Goal: Task Accomplishment & Management: Complete application form

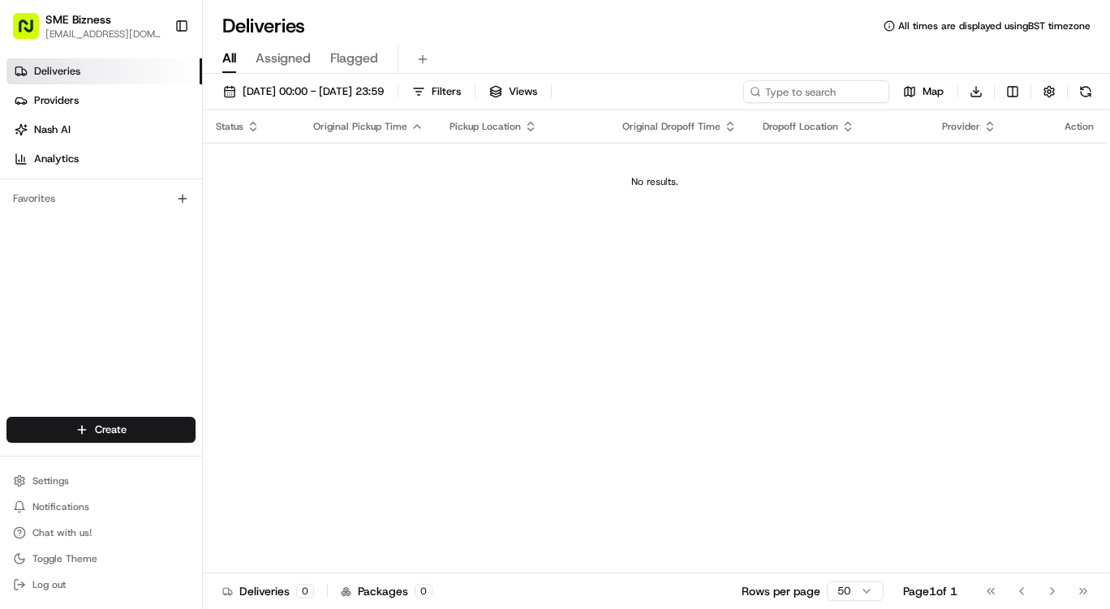
click at [171, 428] on html "SME Bizness [EMAIL_ADDRESS][DOMAIN_NAME] Toggle Sidebar Deliveries Providers [P…" at bounding box center [555, 304] width 1110 height 609
click at [250, 465] on link "Delivery" at bounding box center [293, 460] width 181 height 29
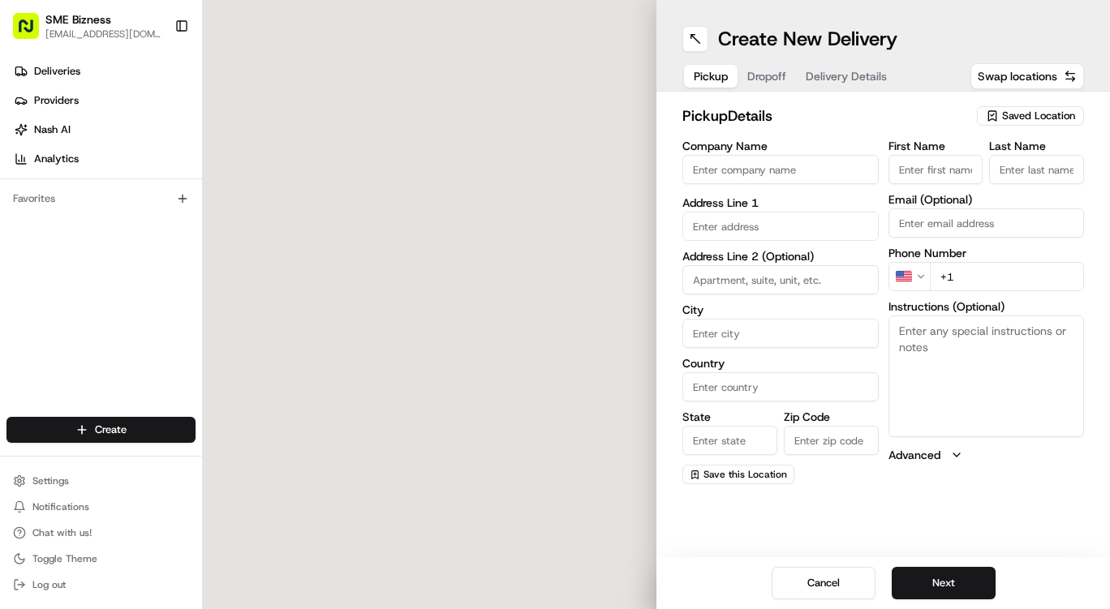
click at [720, 181] on input "Company Name" at bounding box center [781, 169] width 196 height 29
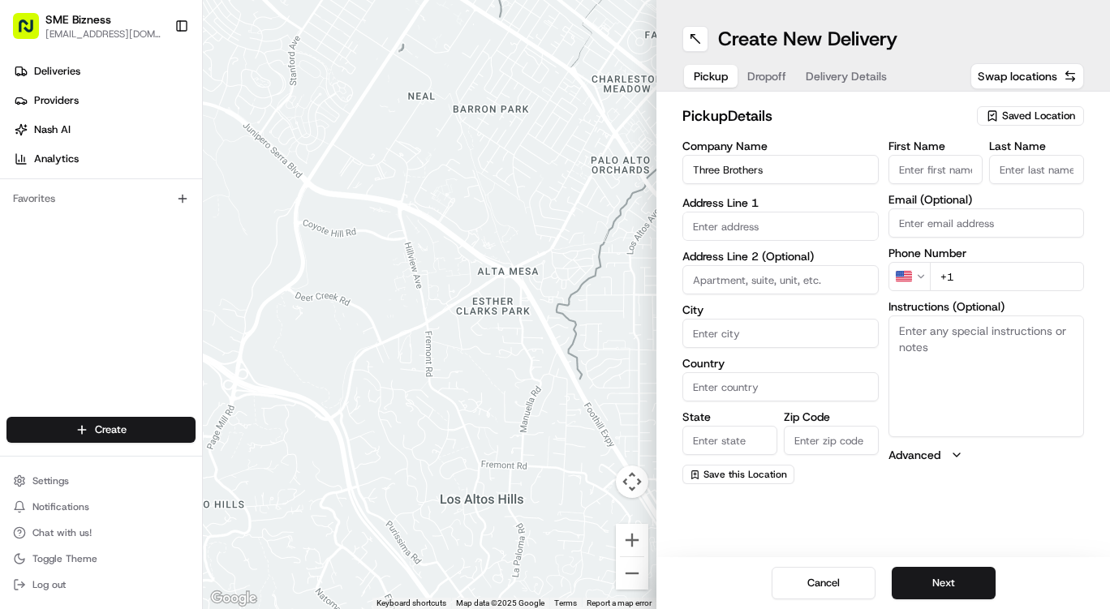
type input "Three Brothers"
click at [735, 230] on input "text" at bounding box center [781, 226] width 196 height 29
click at [735, 223] on input "text" at bounding box center [781, 223] width 196 height 29
click at [754, 217] on input "text" at bounding box center [781, 223] width 196 height 29
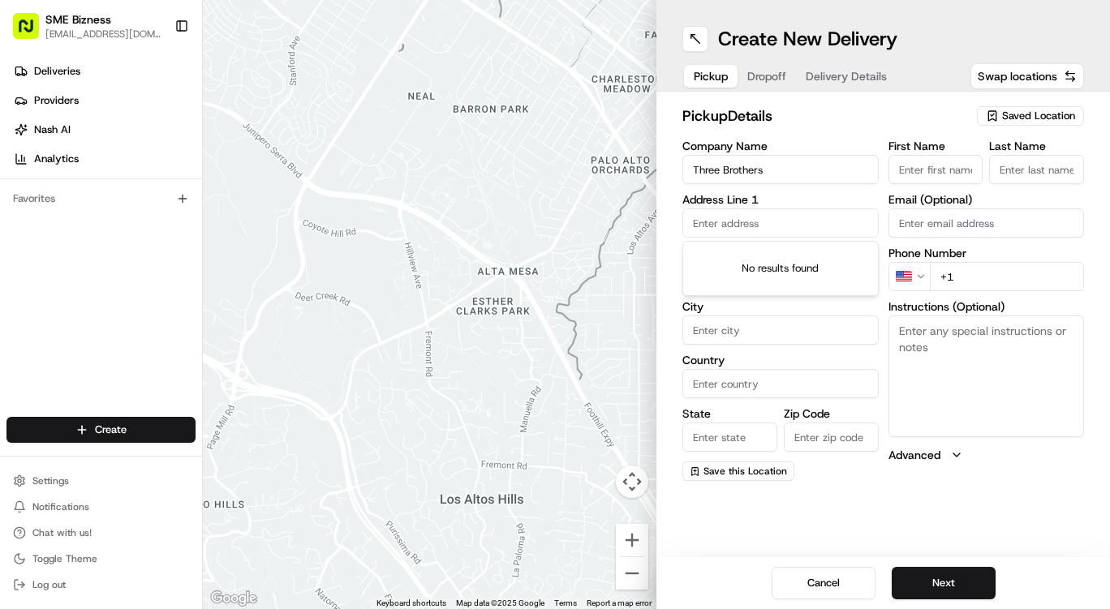
click at [754, 217] on input "text" at bounding box center [781, 223] width 196 height 29
click at [786, 322] on input "City" at bounding box center [781, 330] width 196 height 29
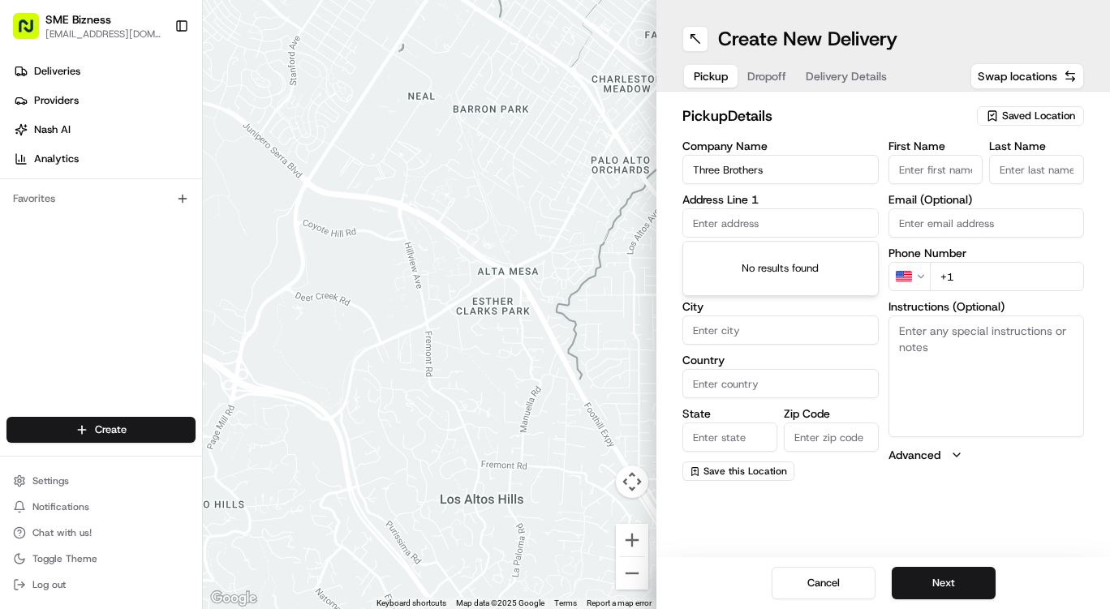
click at [717, 230] on input "text" at bounding box center [781, 223] width 196 height 29
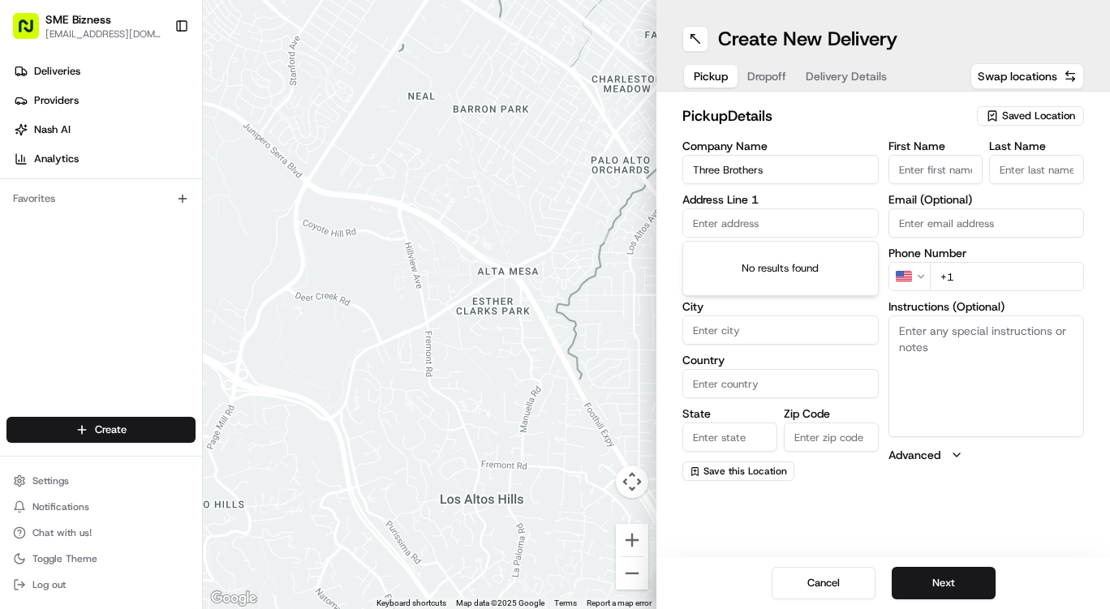
click at [717, 230] on input "text" at bounding box center [781, 223] width 196 height 29
click at [597, 524] on div "← Move left → Move right ↑ Move up ↓ Move down + Zoom in - Zoom out Home Jump l…" at bounding box center [656, 304] width 907 height 609
click at [713, 223] on input "text" at bounding box center [781, 223] width 196 height 29
click at [872, 243] on div "No results found" at bounding box center [780, 269] width 195 height 54
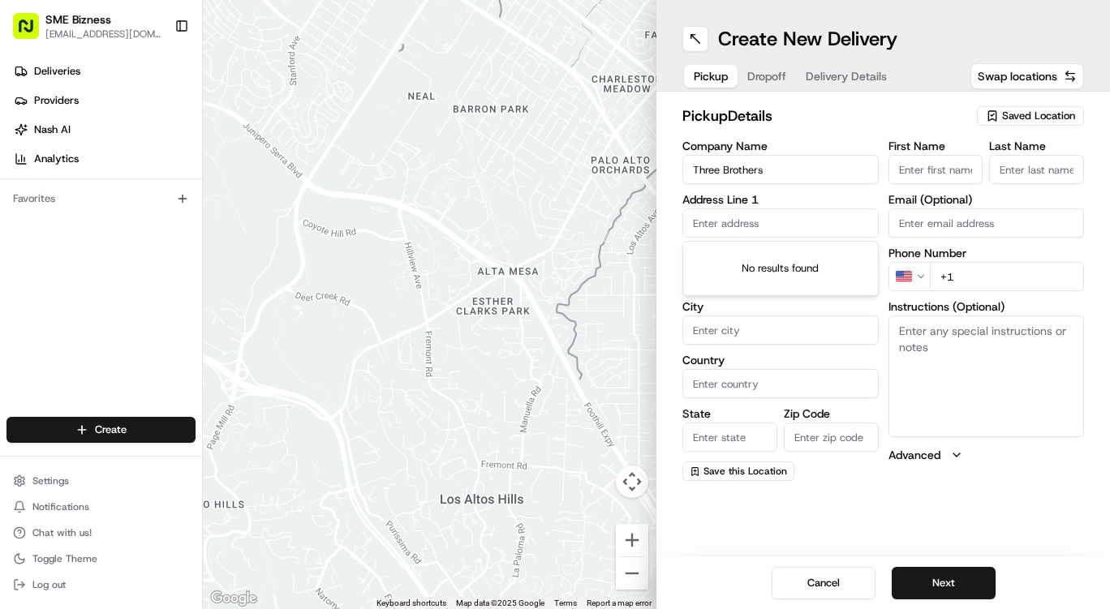
click at [942, 275] on input "+1" at bounding box center [1007, 276] width 155 height 29
click at [726, 205] on label "Address Line 1" at bounding box center [781, 199] width 196 height 11
click at [740, 165] on input "Three Brothers" at bounding box center [781, 169] width 196 height 29
click at [713, 217] on input "text" at bounding box center [781, 226] width 196 height 29
click at [713, 217] on input "text" at bounding box center [781, 223] width 196 height 29
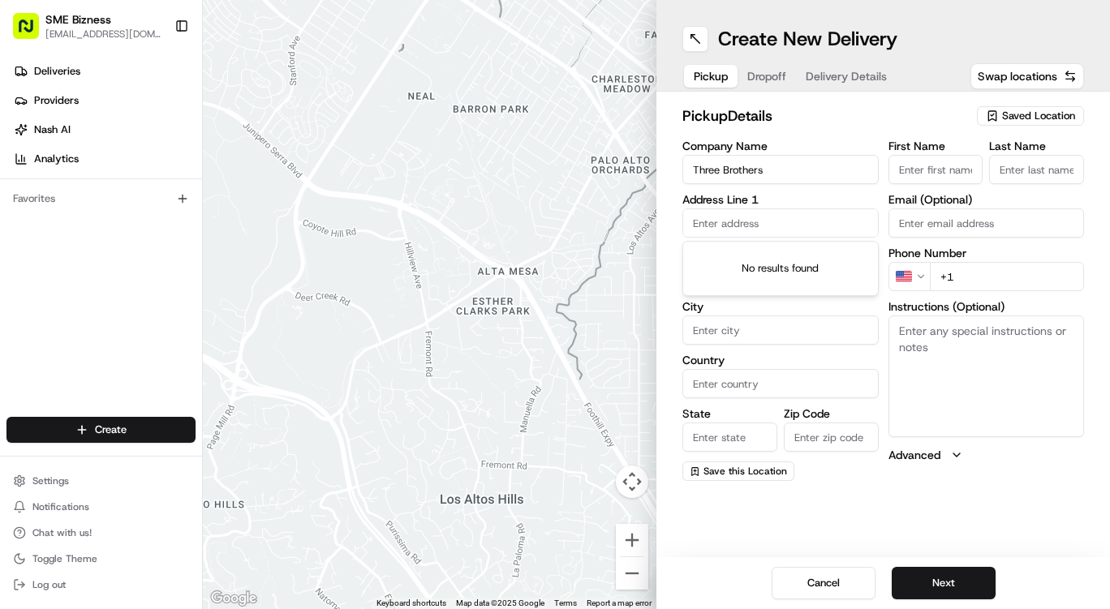
click at [713, 217] on input "text" at bounding box center [781, 223] width 196 height 29
paste input "[STREET_ADDRESS]"
click at [744, 252] on div "[STREET_ADDRESS]" at bounding box center [781, 257] width 188 height 24
type input "b2, [STREET_ADDRESS]"
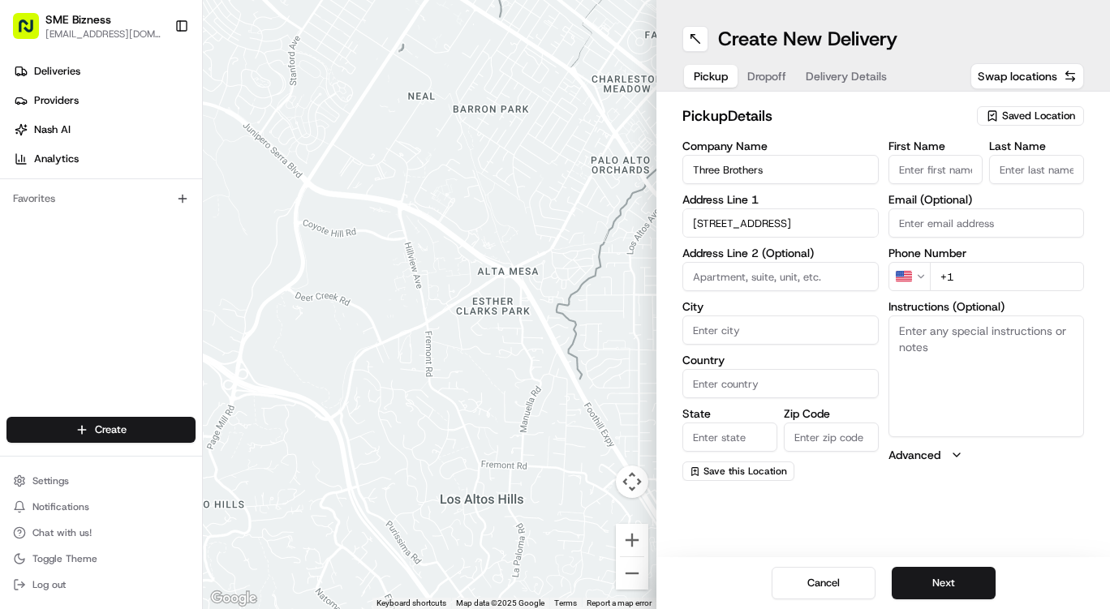
type input "b2"
type input "[GEOGRAPHIC_DATA]"
type input "G11 5NS"
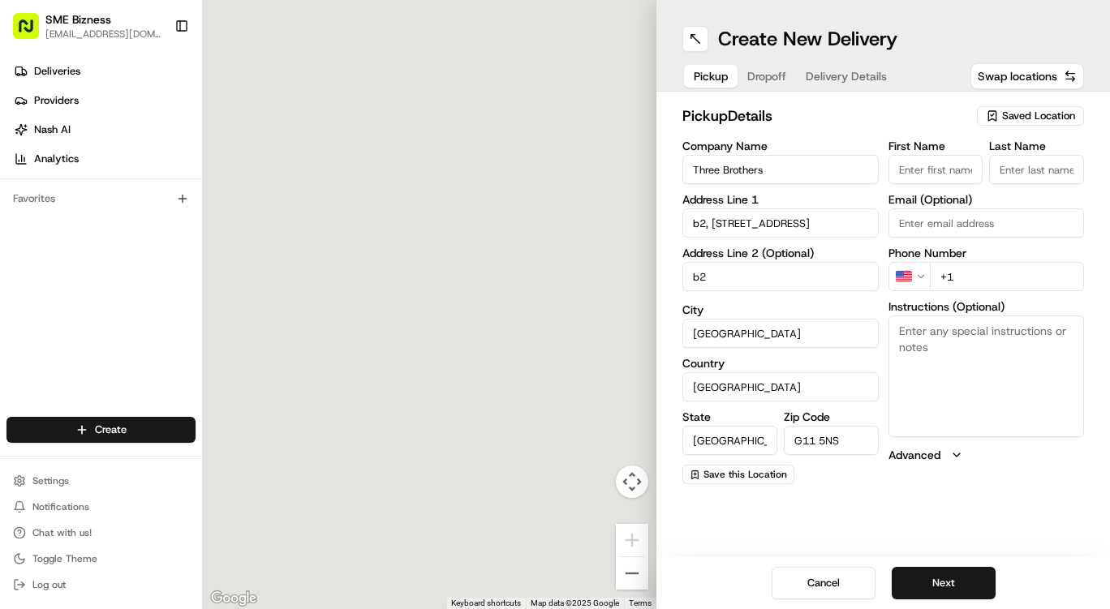
type input "[STREET_ADDRESS]"
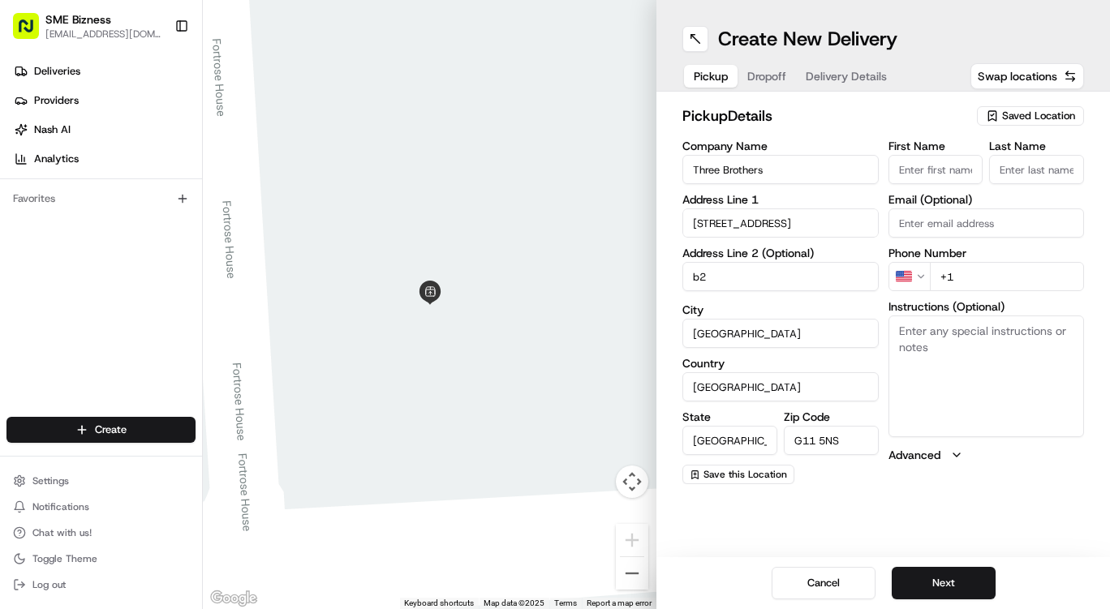
click at [935, 175] on input "First Name" at bounding box center [936, 169] width 95 height 29
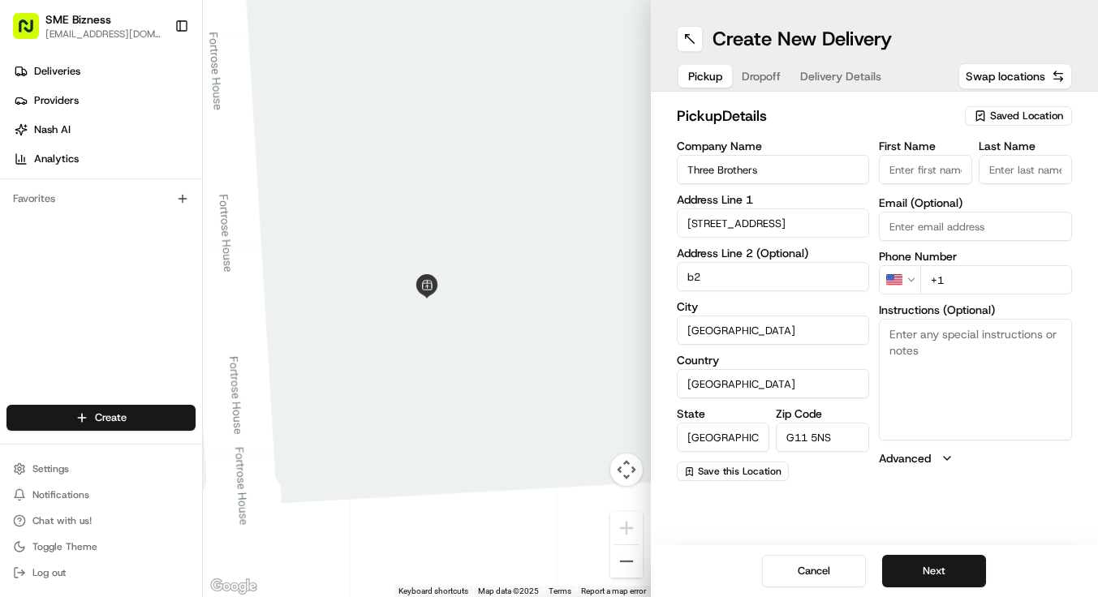
click at [780, 222] on input "[STREET_ADDRESS]" at bounding box center [773, 223] width 193 height 29
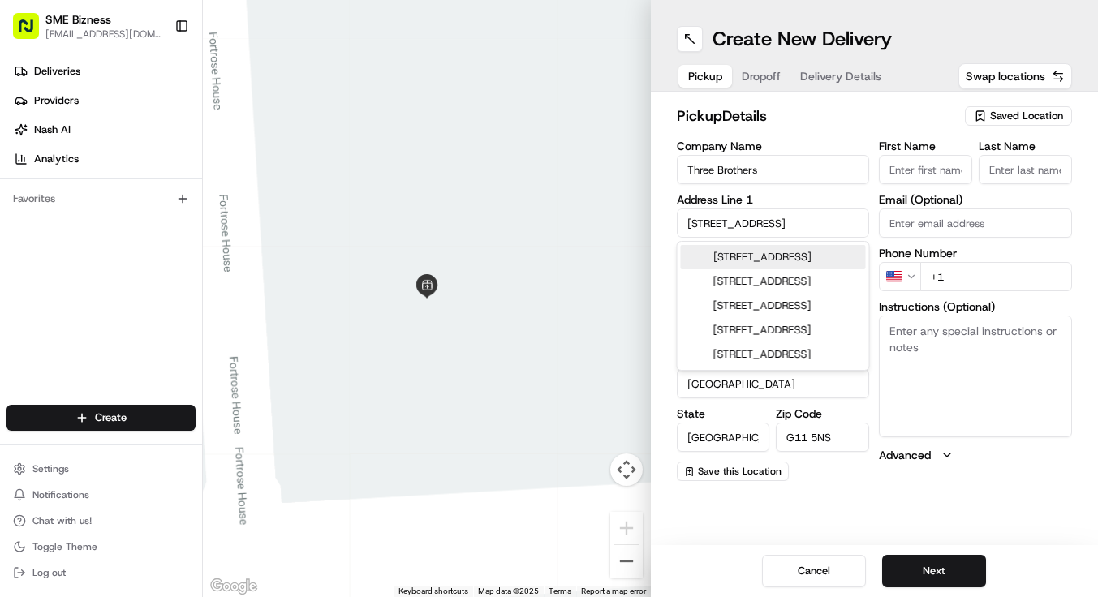
click at [780, 222] on input "[STREET_ADDRESS]" at bounding box center [773, 223] width 193 height 29
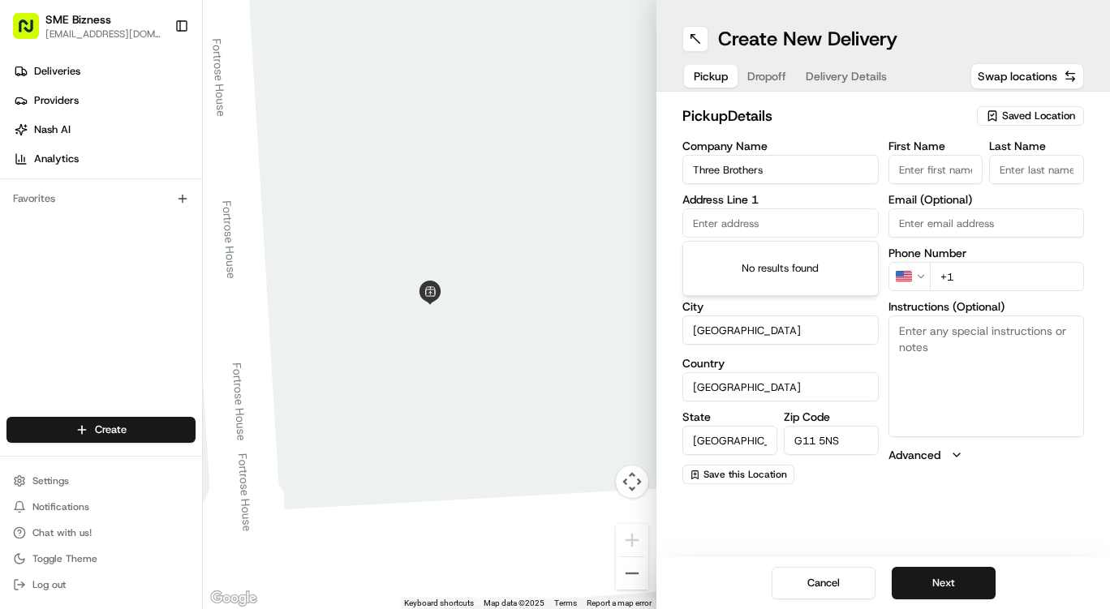
click at [781, 340] on input "[GEOGRAPHIC_DATA]" at bounding box center [781, 330] width 196 height 29
click at [769, 217] on input "text" at bounding box center [781, 223] width 196 height 29
paste input "[STREET_ADDRESS],"
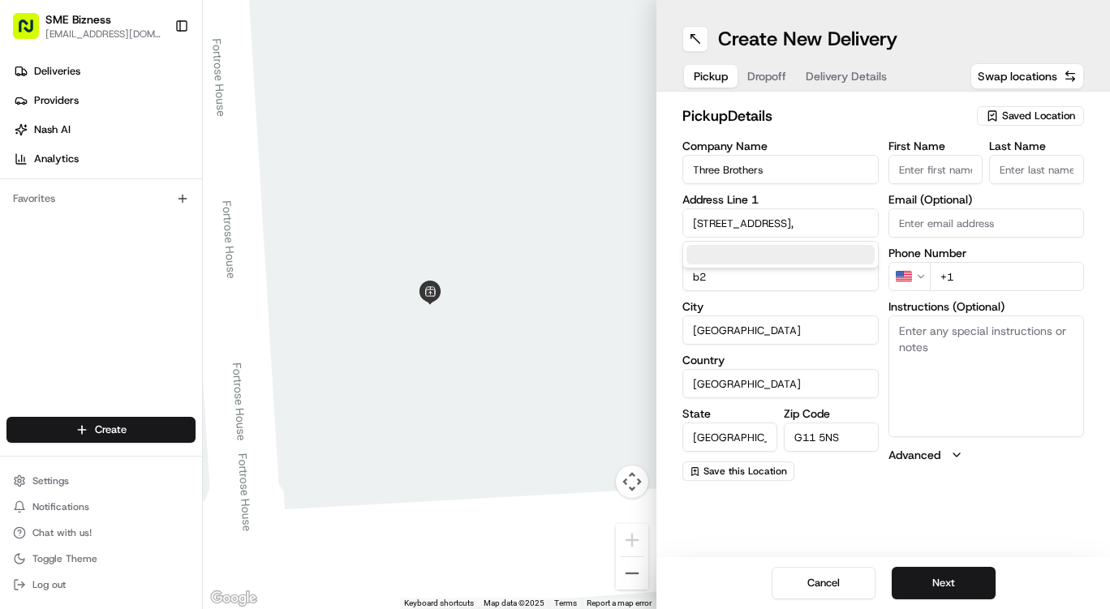
scroll to position [0, 9]
click at [773, 256] on div "[STREET_ADDRESS]" at bounding box center [781, 257] width 188 height 24
type input "[STREET_ADDRESS]"
type input "G3 6NE"
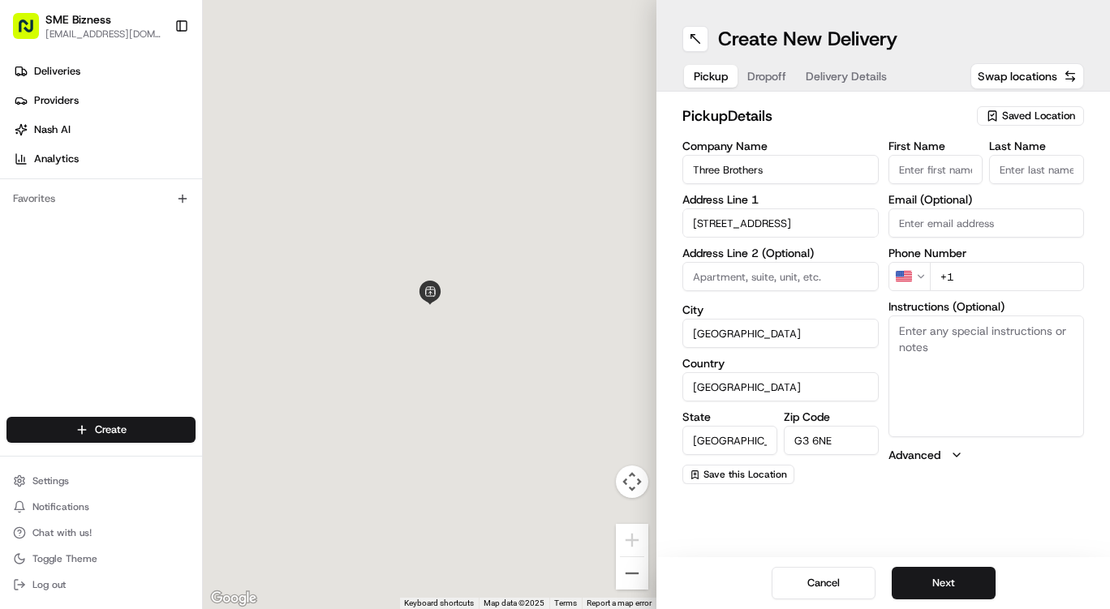
type input "[STREET_ADDRESS]"
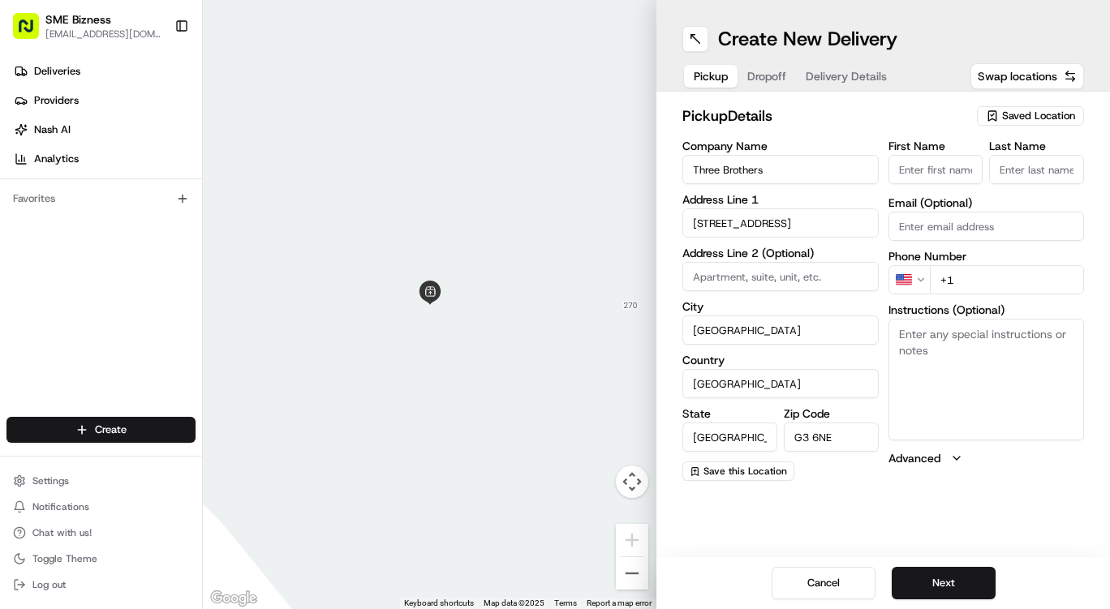
click at [939, 177] on input "First Name" at bounding box center [936, 169] width 95 height 29
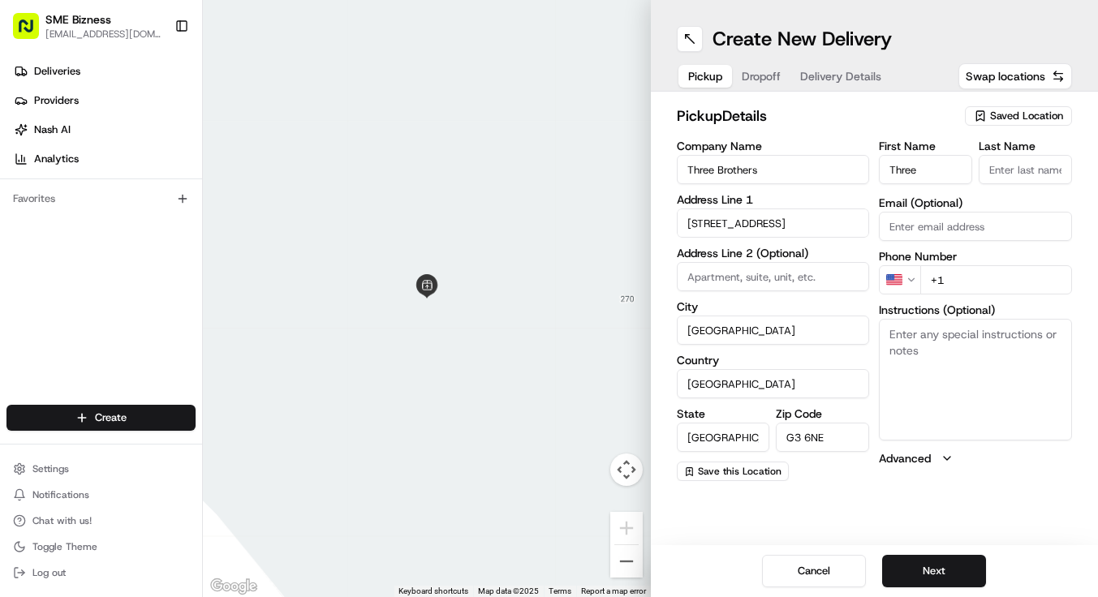
type input "Three"
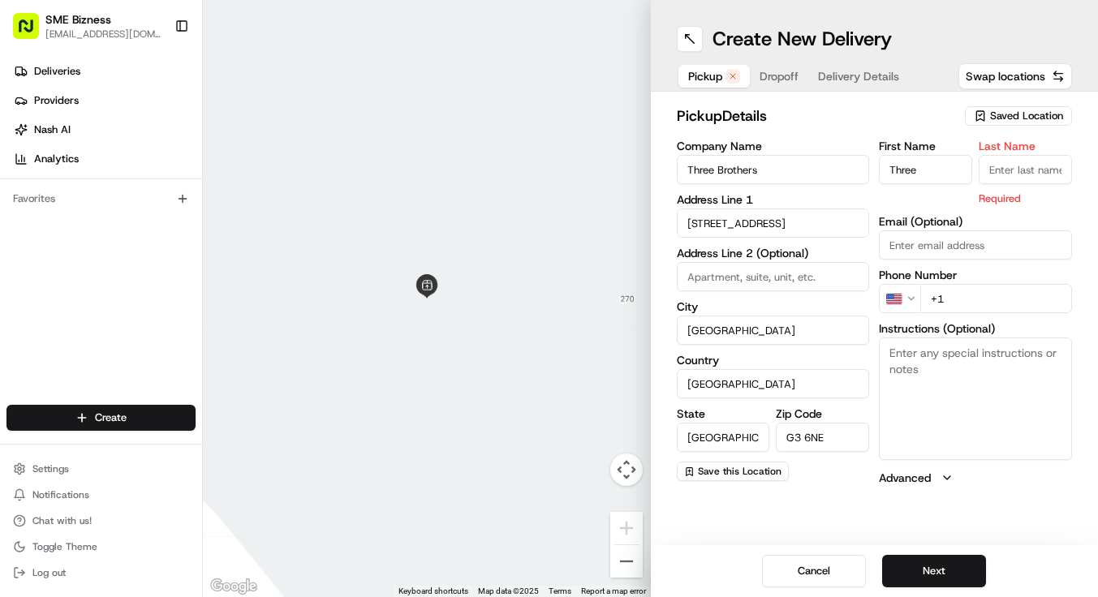
click at [1014, 177] on input "Last Name" at bounding box center [1025, 169] width 93 height 29
type input "Brothers"
click at [957, 245] on div "First Name Three Last Name Brothers Required Email (Optional) Phone Number US +…" at bounding box center [975, 313] width 193 height 346
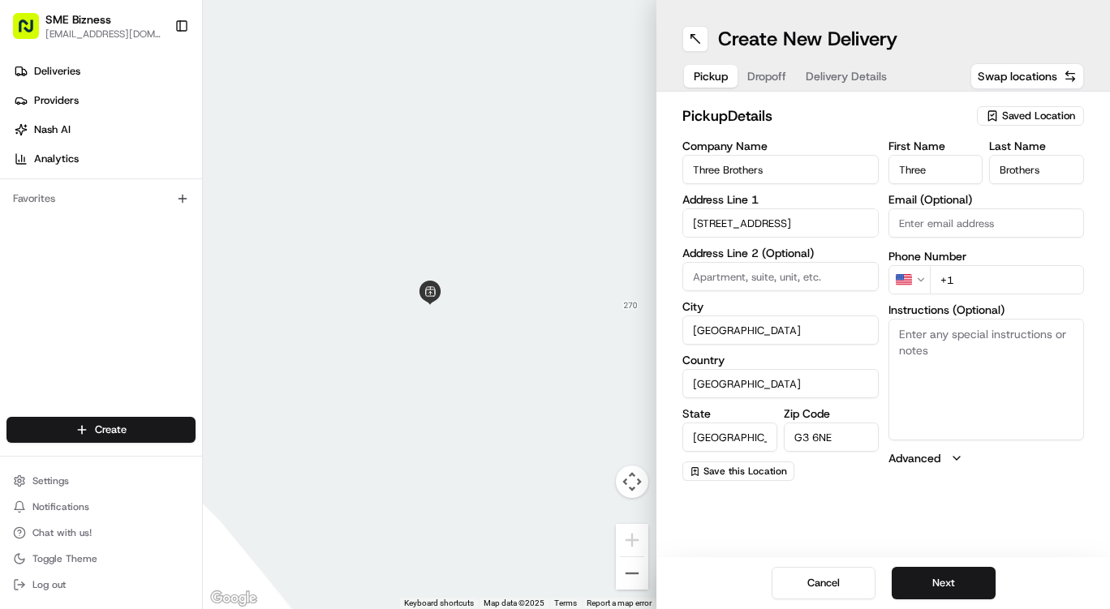
click at [916, 282] on html "SME Bizness [EMAIL_ADDRESS][DOMAIN_NAME] Toggle Sidebar Deliveries Providers [P…" at bounding box center [555, 304] width 1110 height 609
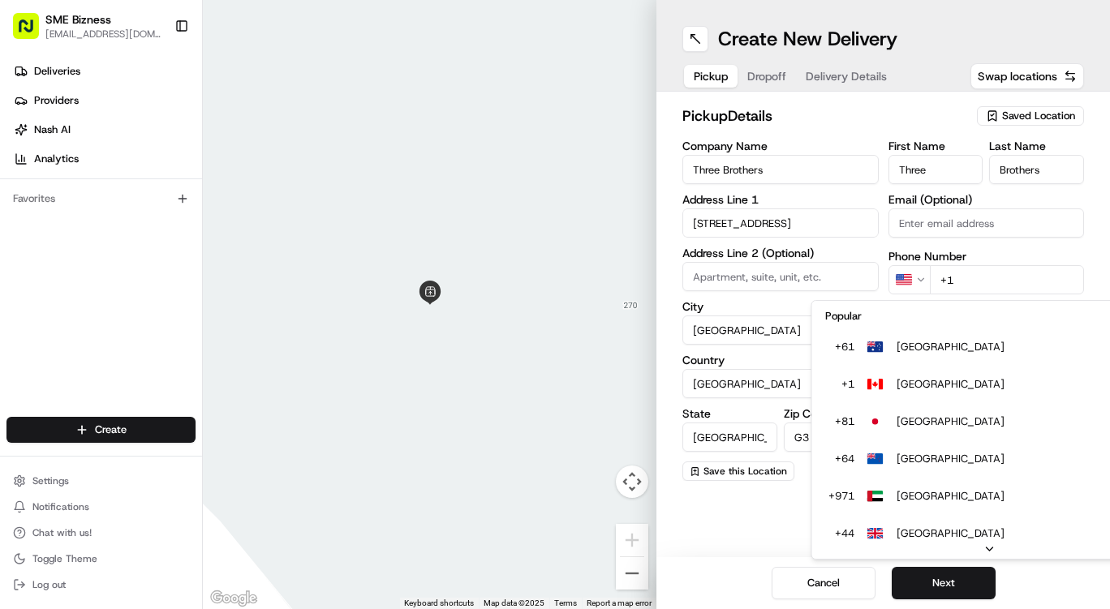
click at [916, 282] on html "SME Bizness [EMAIL_ADDRESS][DOMAIN_NAME] Toggle Sidebar Deliveries Providers [P…" at bounding box center [555, 304] width 1110 height 609
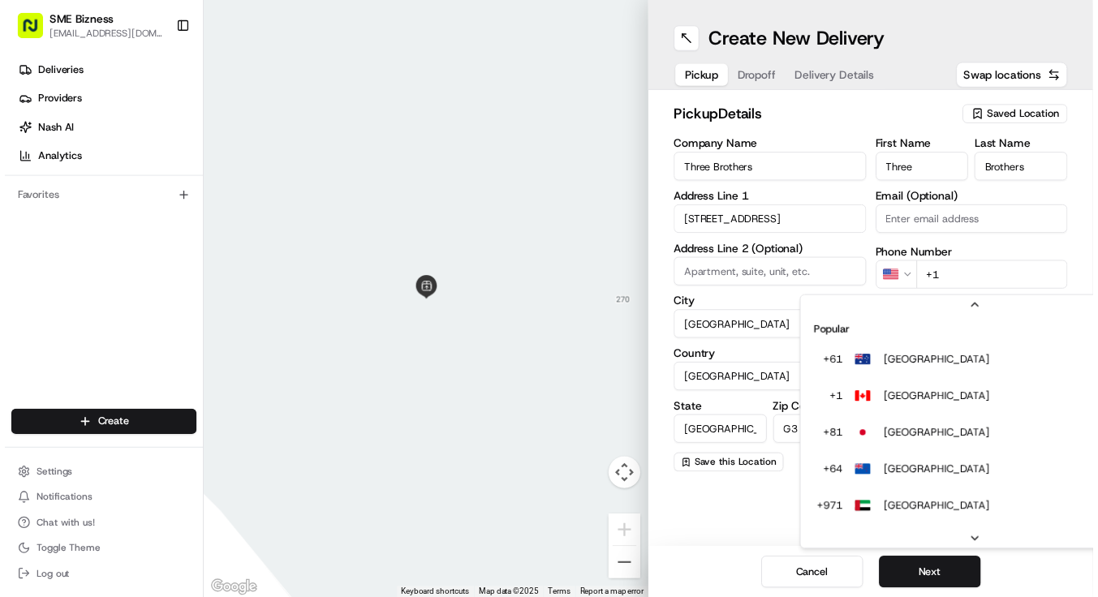
scroll to position [50, 0]
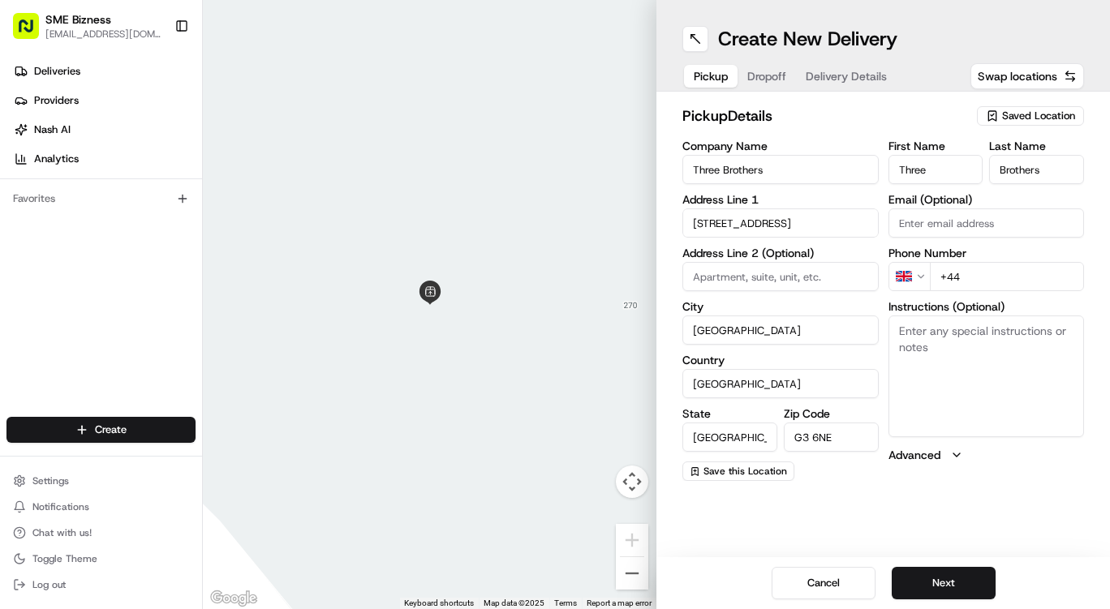
click at [988, 282] on input "+44" at bounding box center [1007, 276] width 155 height 29
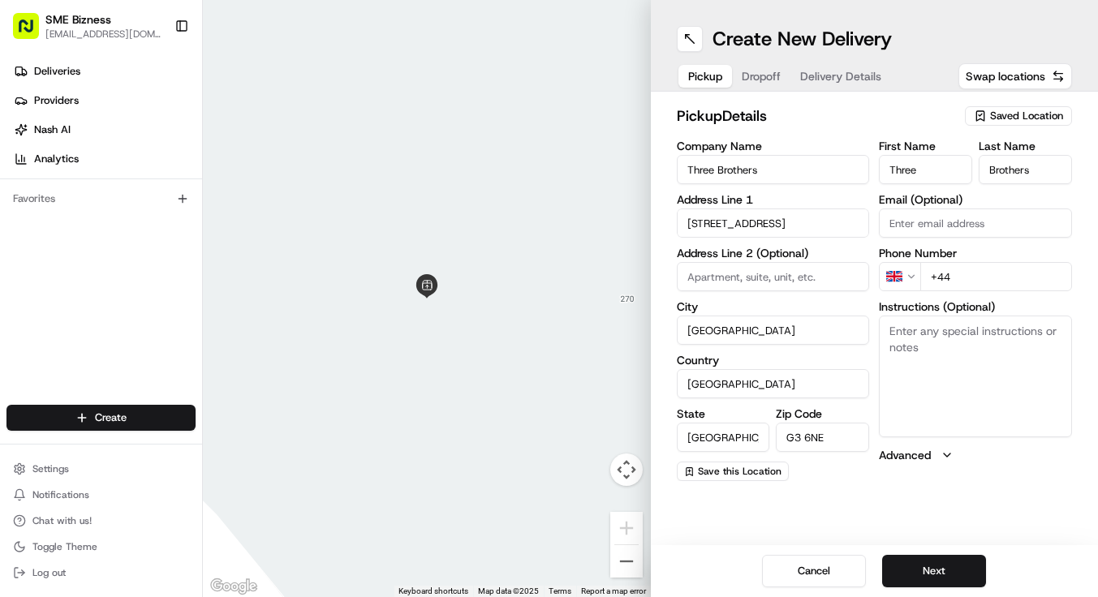
paste input "141 261 7144"
type input "[PHONE_NUMBER]"
click at [913, 581] on button "Next" at bounding box center [934, 571] width 104 height 32
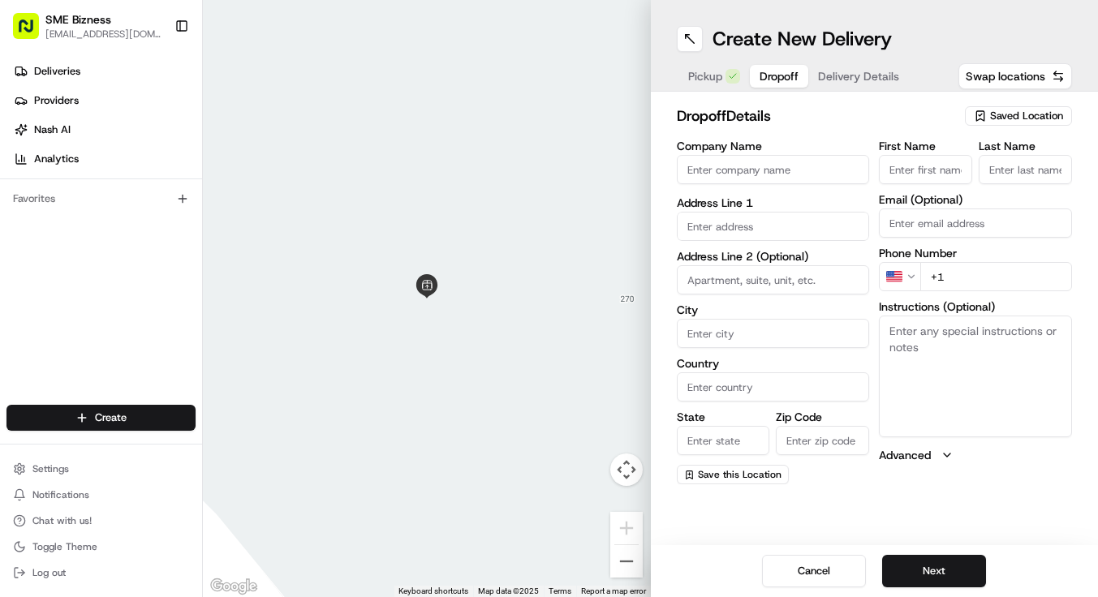
click at [786, 169] on input "Company Name" at bounding box center [773, 169] width 193 height 29
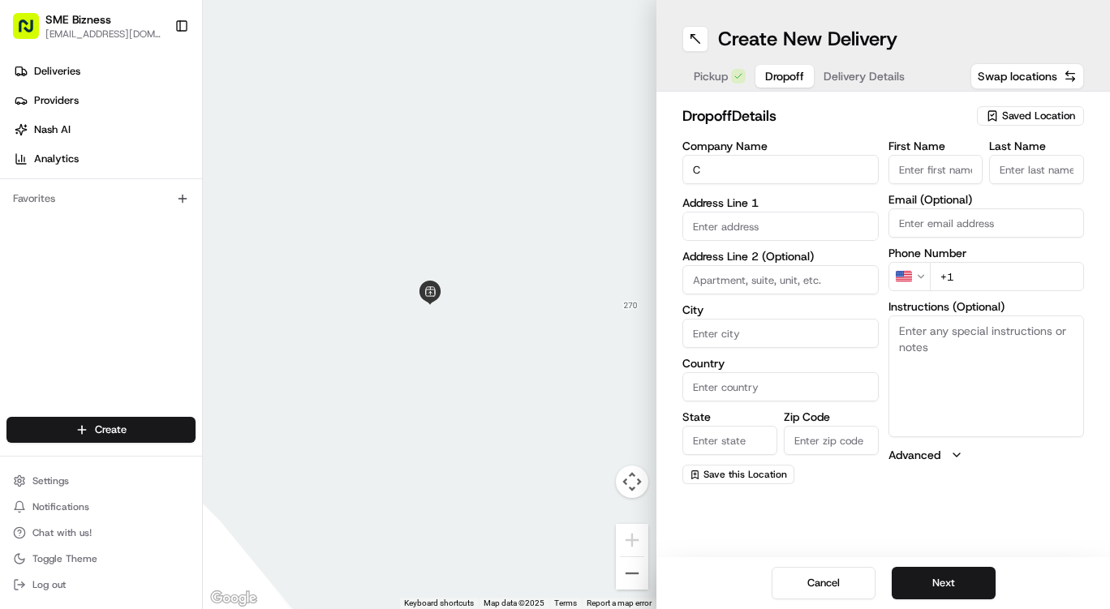
type input "C"
click at [795, 178] on input "C" at bounding box center [781, 169] width 196 height 29
paste input "[PERSON_NAME]"
click at [795, 178] on input "[PERSON_NAME]" at bounding box center [781, 169] width 196 height 29
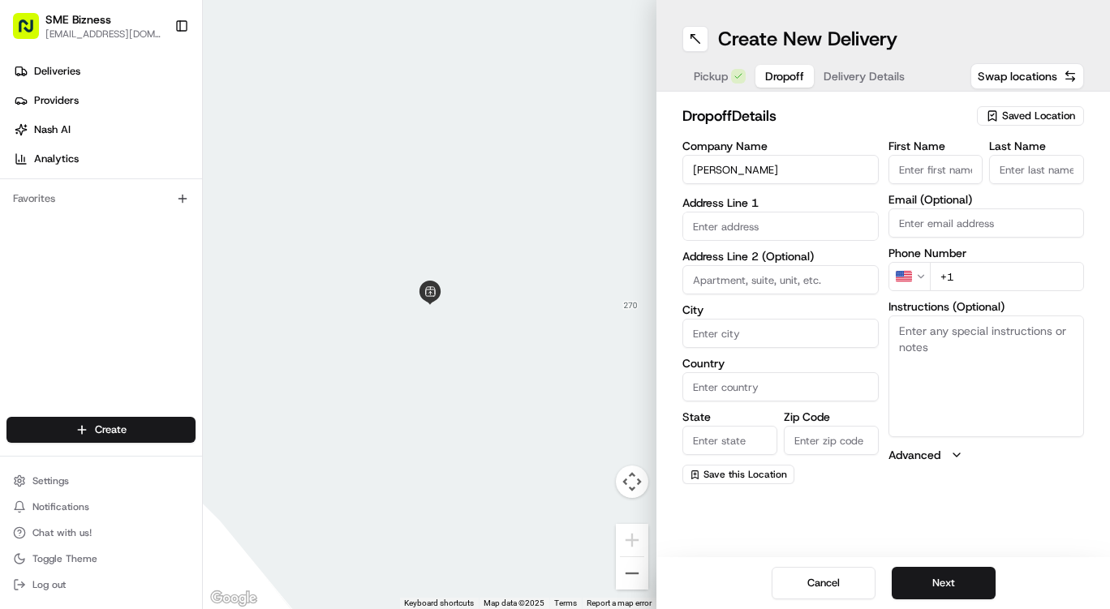
click at [795, 178] on input "[PERSON_NAME]" at bounding box center [781, 169] width 196 height 29
type input "[PERSON_NAME]"
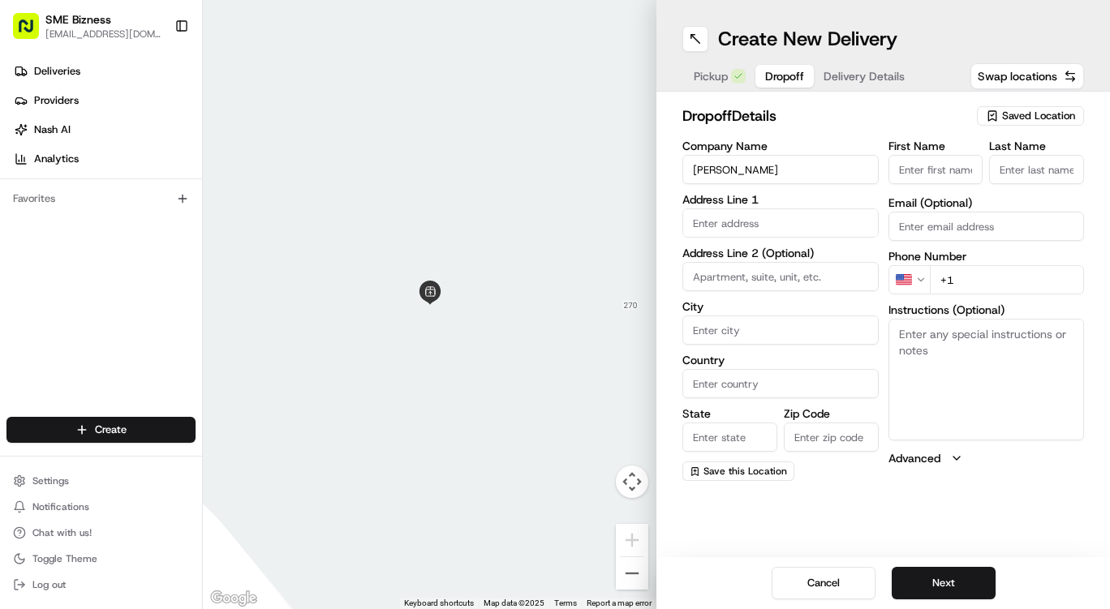
click at [904, 168] on input "First Name" at bounding box center [936, 169] width 95 height 29
paste input "[PERSON_NAME]"
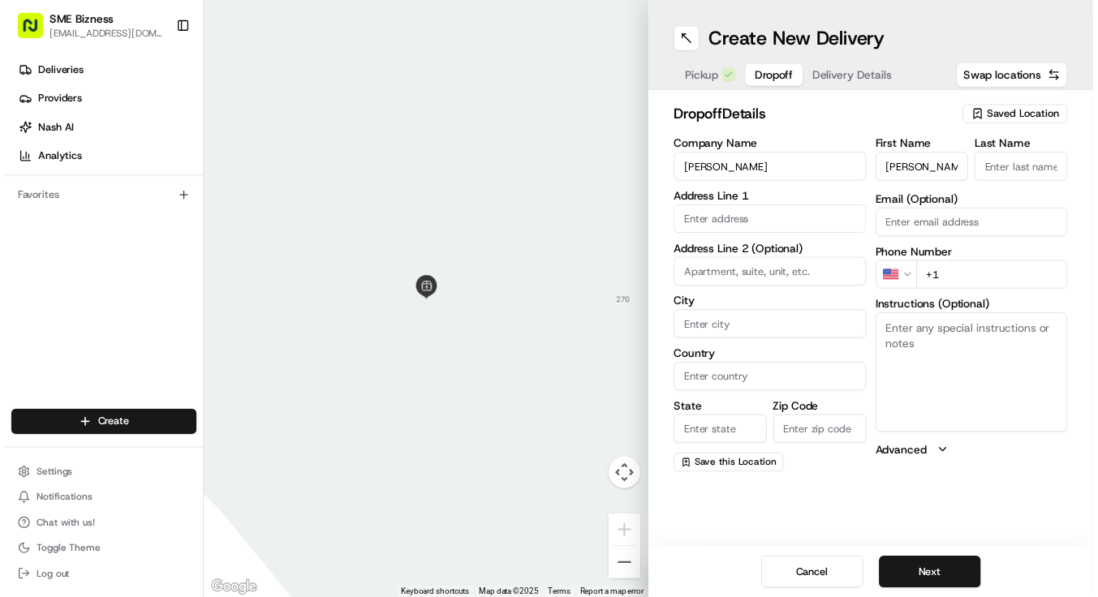
scroll to position [0, 2]
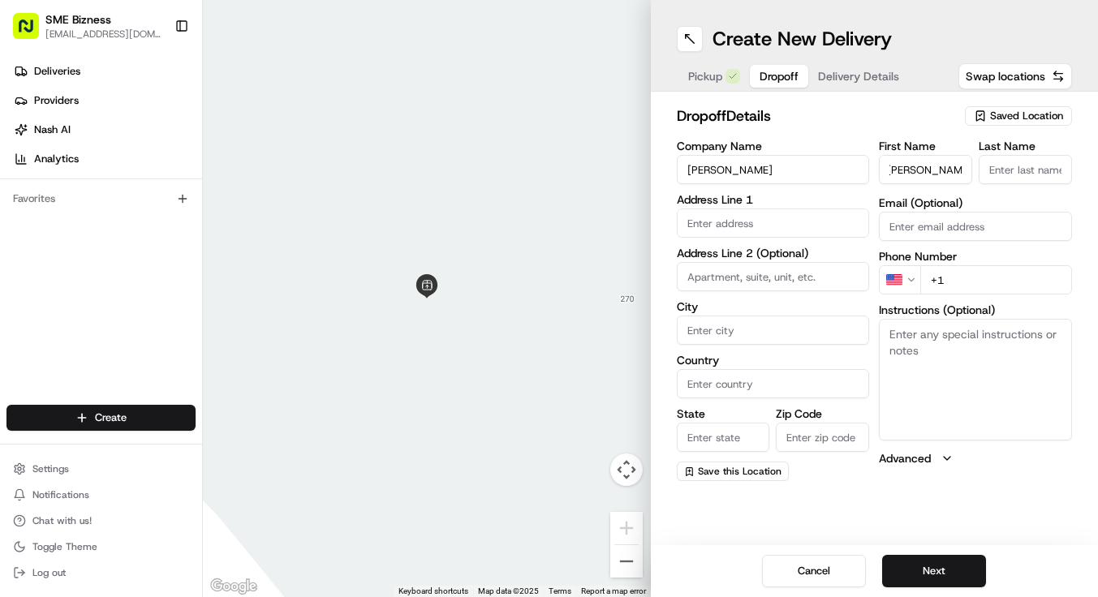
drag, startPoint x: 915, startPoint y: 168, endPoint x: 1063, endPoint y: 164, distance: 147.8
click at [1063, 164] on div "First Name [PERSON_NAME] Last Name" at bounding box center [975, 163] width 193 height 47
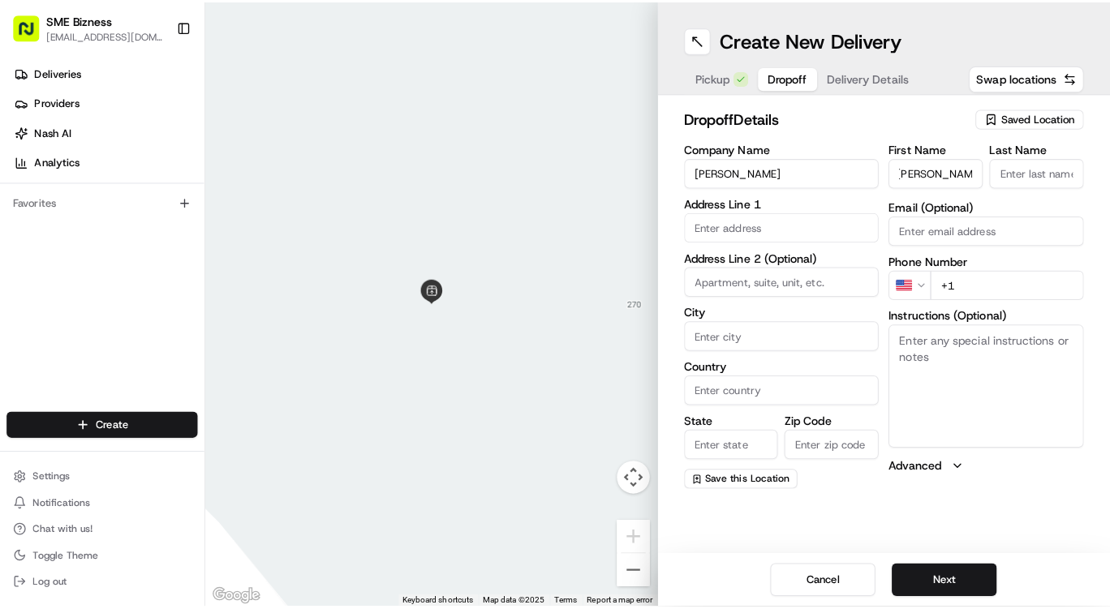
scroll to position [0, 0]
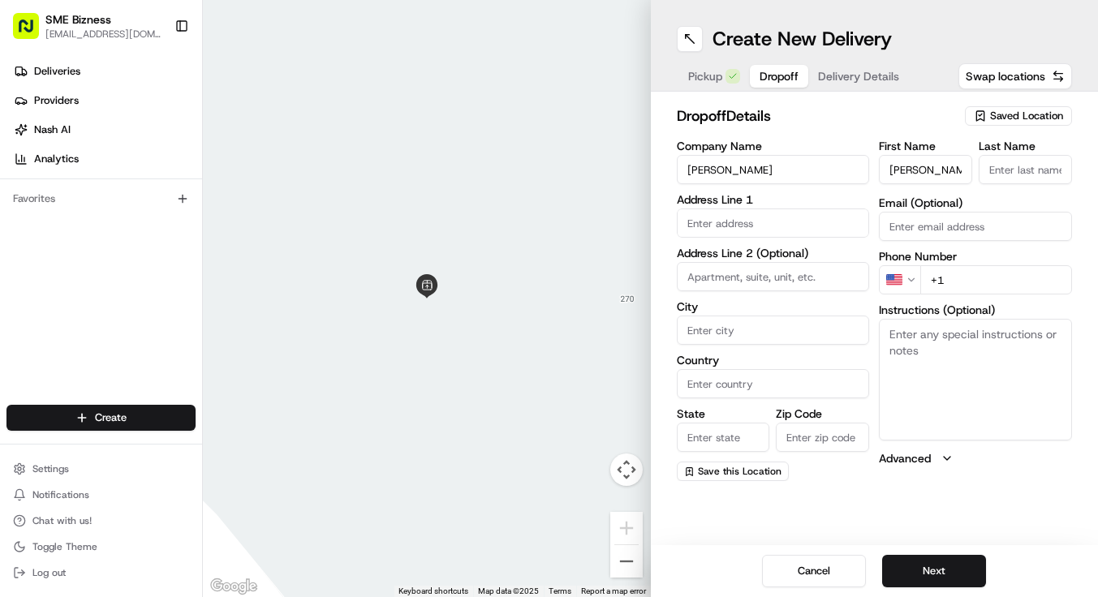
type input "[PERSON_NAME]"
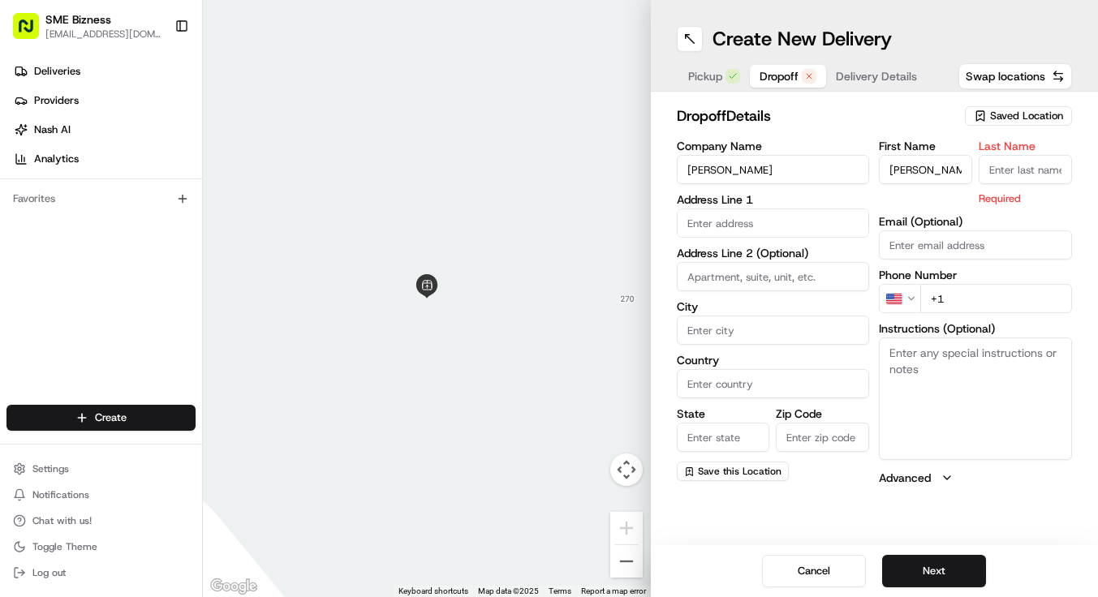
click at [1063, 164] on input "Last Name" at bounding box center [1025, 169] width 93 height 29
paste input "[PERSON_NAME]"
type input "[PERSON_NAME]"
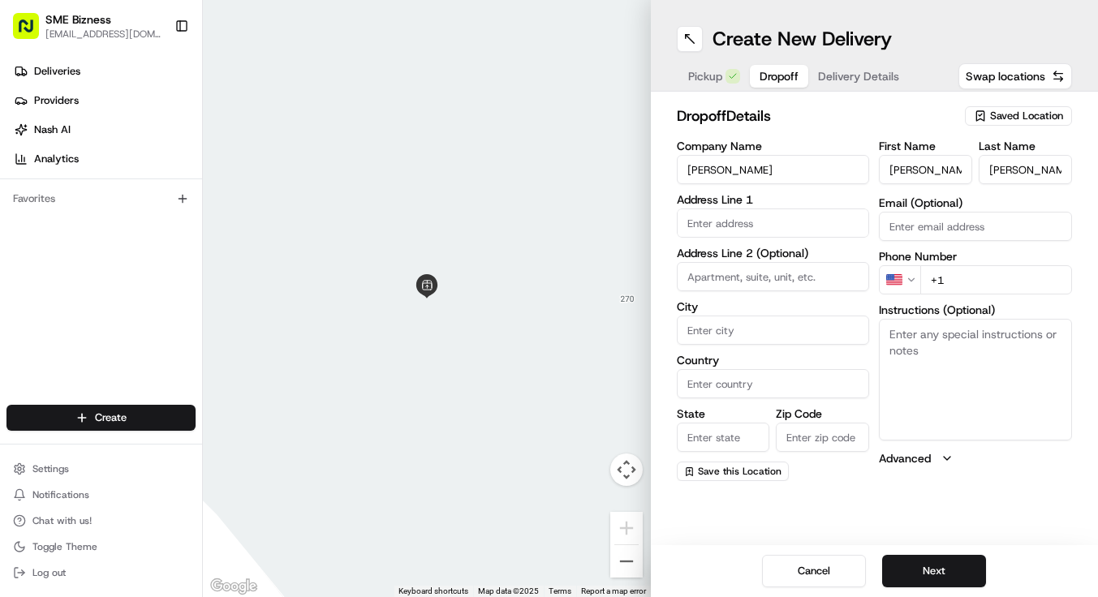
click at [790, 226] on input "text" at bounding box center [773, 223] width 193 height 29
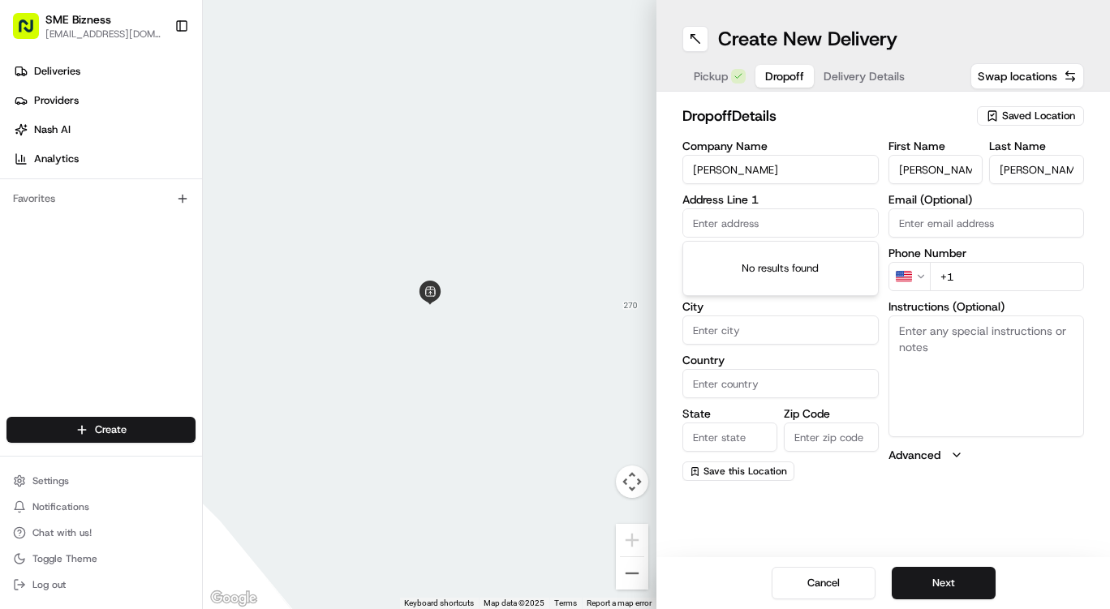
paste input "[STREET_ADDRESS]"
click at [777, 253] on div "[STREET_ADDRESS]" at bounding box center [781, 257] width 188 height 24
type input "b2, [STREET_ADDRESS]"
type input "b2"
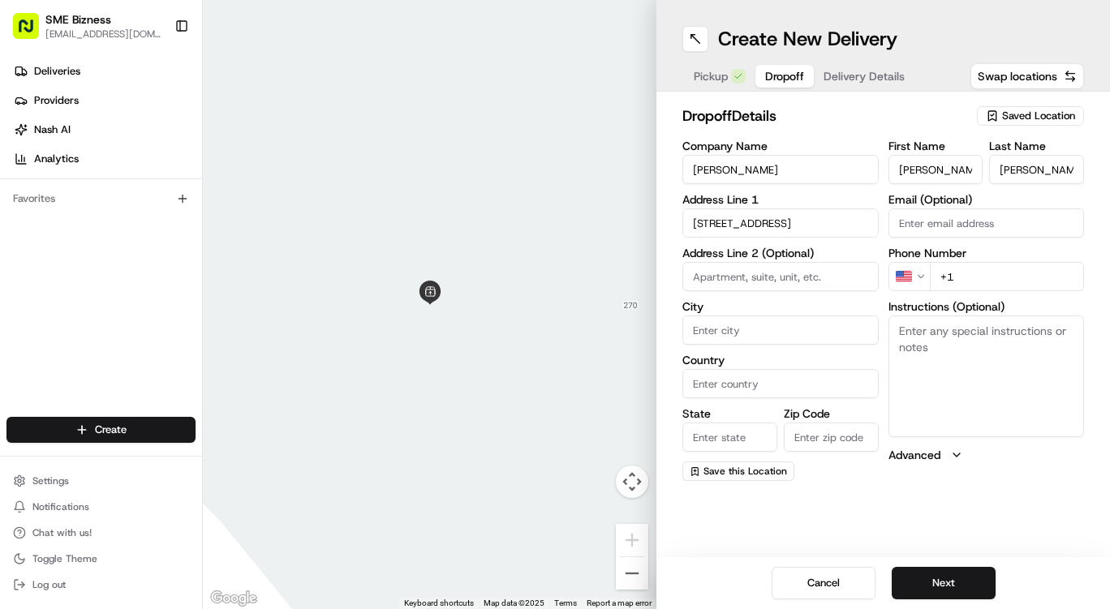
type input "[GEOGRAPHIC_DATA]"
type input "G11 5NS"
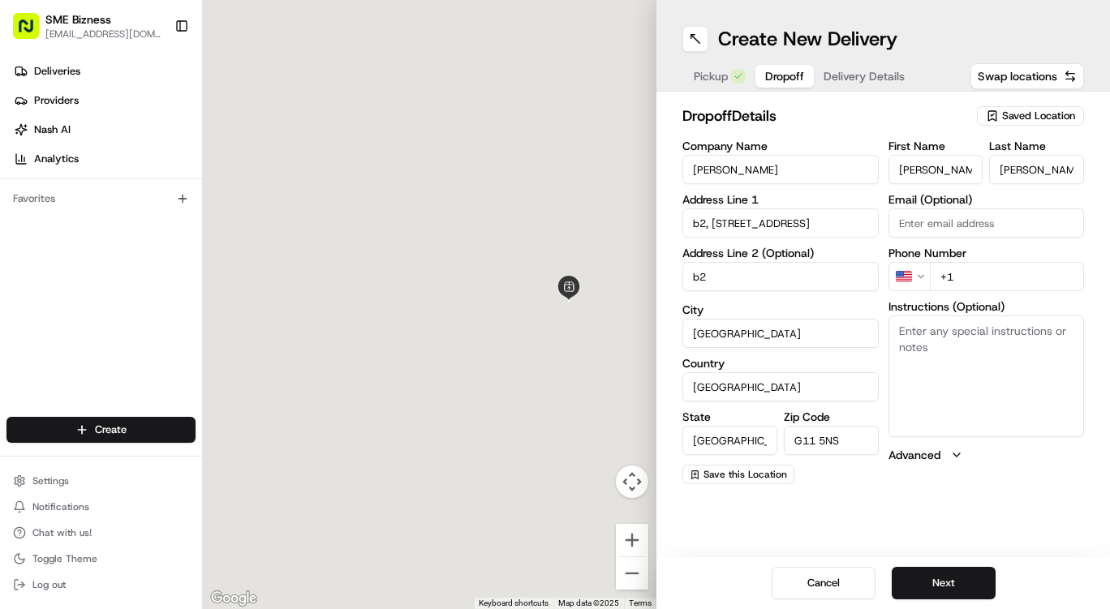
type input "[STREET_ADDRESS]"
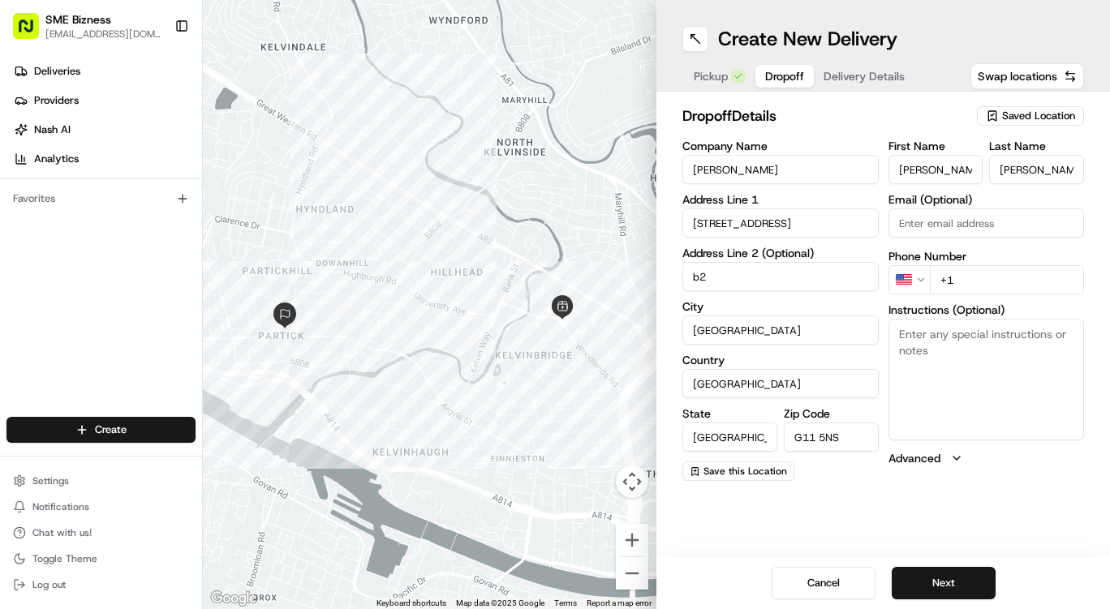
click at [915, 228] on input "Email (Optional)" at bounding box center [987, 223] width 196 height 29
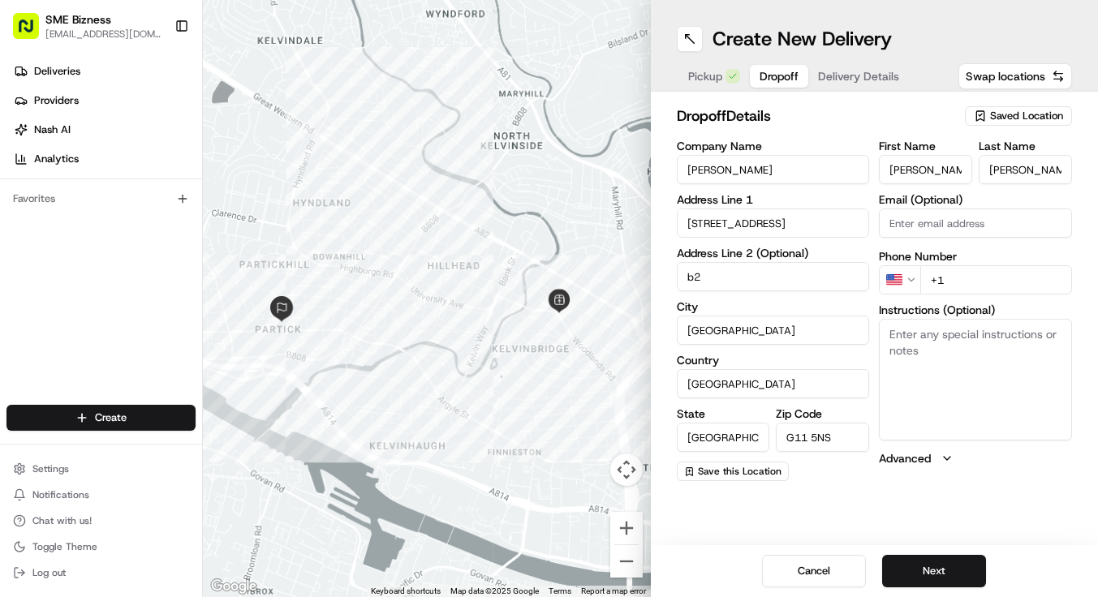
click at [915, 273] on html "SME Bizness [EMAIL_ADDRESS][DOMAIN_NAME] Toggle Sidebar Deliveries Providers [P…" at bounding box center [549, 298] width 1098 height 597
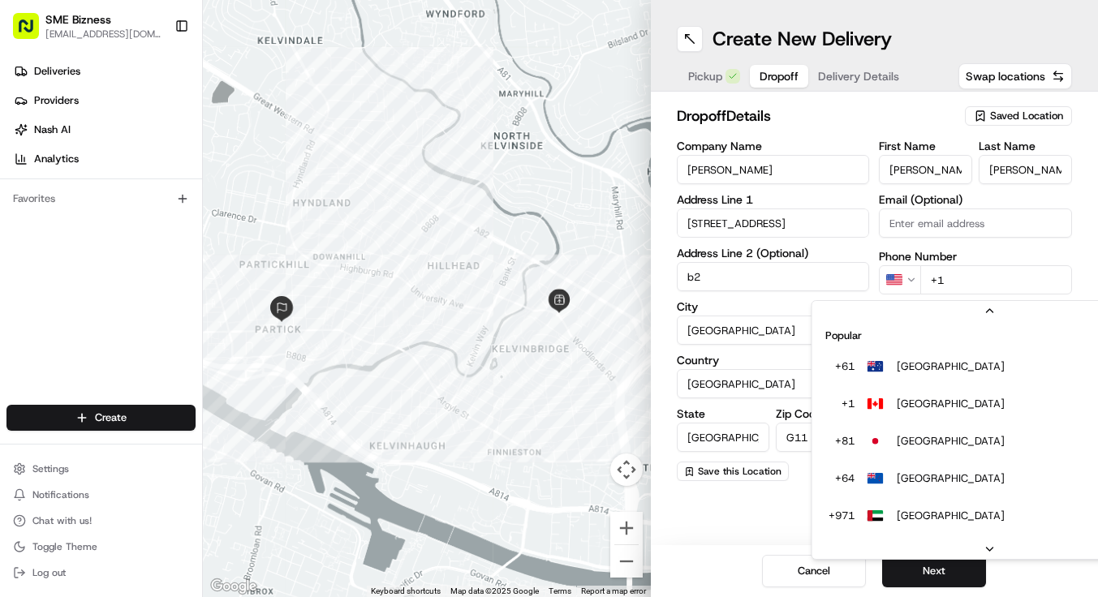
click at [911, 283] on html "SME Bizness [EMAIL_ADDRESS][DOMAIN_NAME] Toggle Sidebar Deliveries Providers [P…" at bounding box center [549, 298] width 1098 height 597
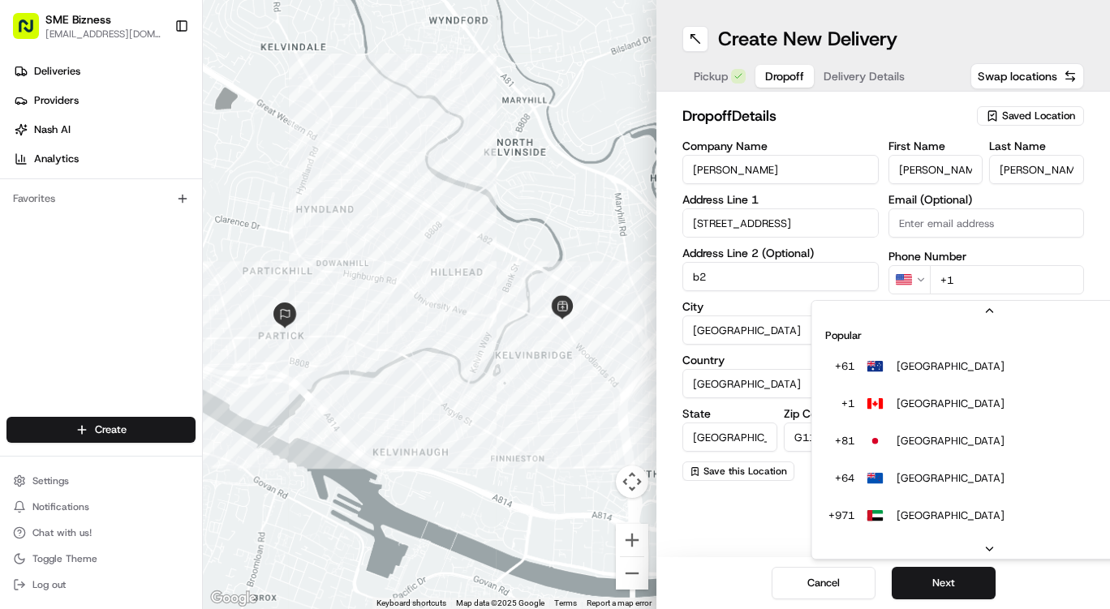
scroll to position [70, 0]
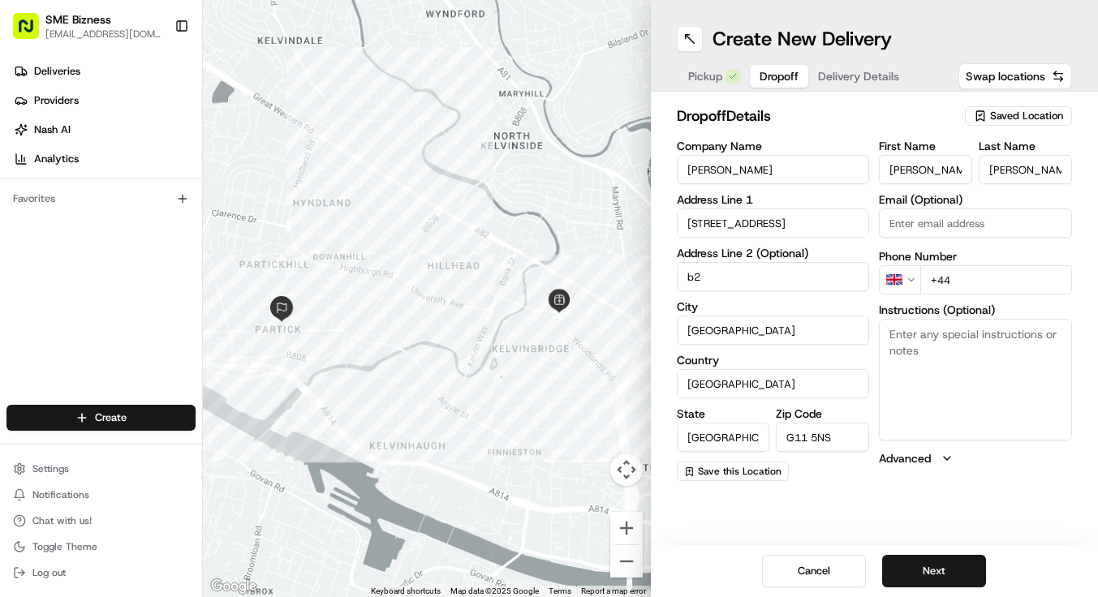
click at [955, 277] on input "+44" at bounding box center [996, 279] width 152 height 29
paste input "7960 165974"
type input "[PHONE_NUMBER]"
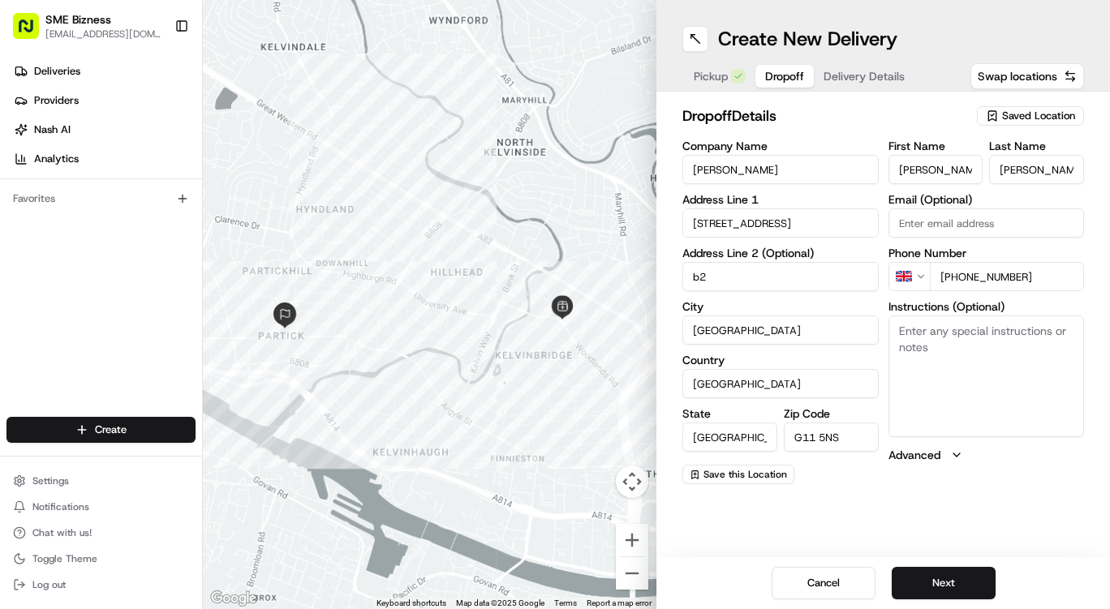
drag, startPoint x: 756, startPoint y: 441, endPoint x: 833, endPoint y: 441, distance: 77.1
click at [833, 441] on div "State Scotland Zip Code G11 5NS" at bounding box center [781, 431] width 196 height 47
click at [833, 441] on input "G11 5NS" at bounding box center [831, 437] width 95 height 29
click at [945, 569] on button "Next" at bounding box center [944, 583] width 104 height 32
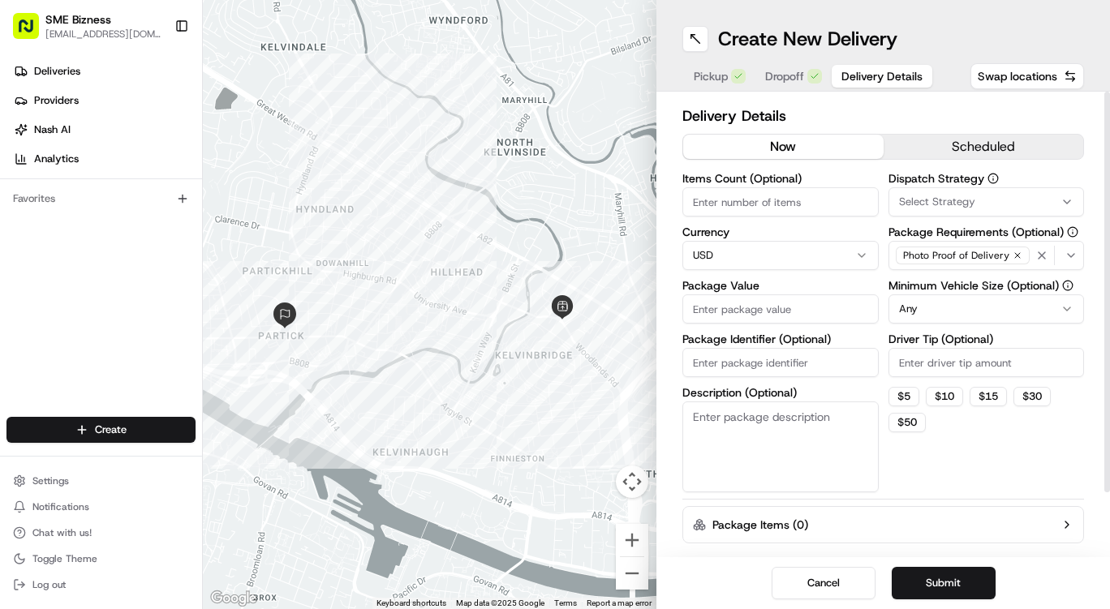
click at [758, 203] on input "Items Count (Optional)" at bounding box center [781, 201] width 196 height 29
type input "3"
click at [765, 256] on html "SME Bizness [EMAIL_ADDRESS][DOMAIN_NAME] Toggle Sidebar Deliveries Providers [P…" at bounding box center [555, 304] width 1110 height 609
click at [772, 304] on input "Package Value" at bounding box center [781, 309] width 196 height 29
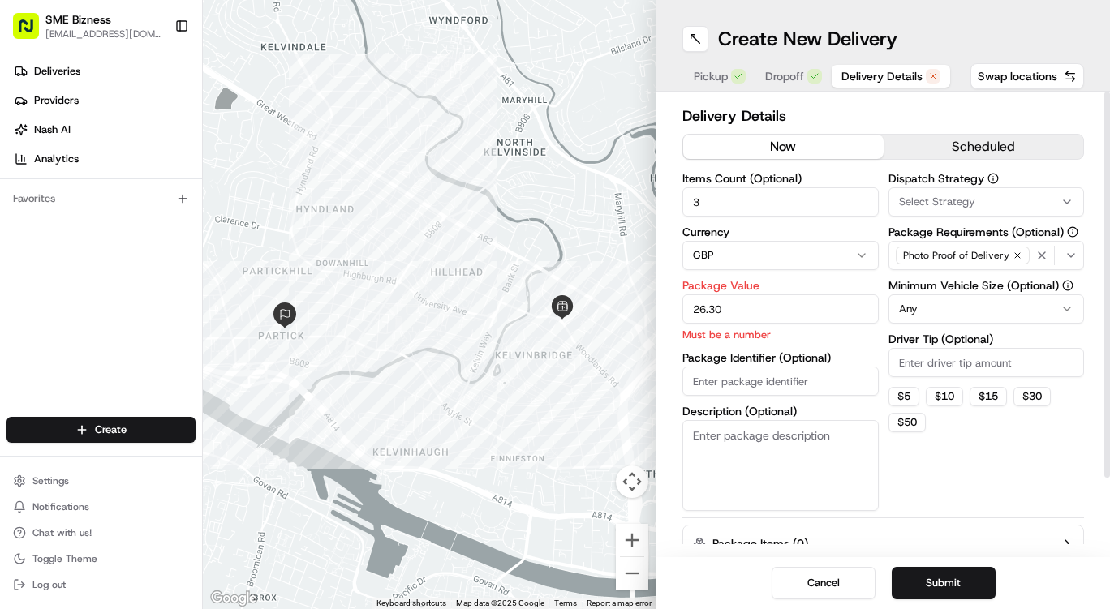
type input "26.30"
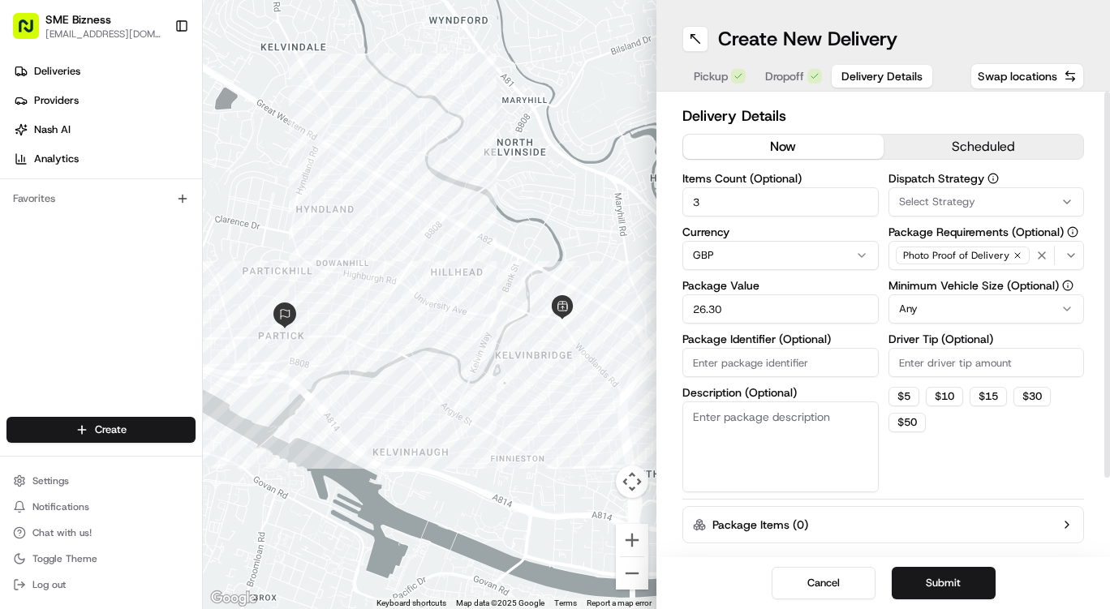
click at [753, 387] on div "Items Count (Optional) 3 Currency GBP Package Value 26.30 Package Identifier (O…" at bounding box center [781, 333] width 196 height 320
click at [916, 574] on button "Submit" at bounding box center [944, 583] width 104 height 32
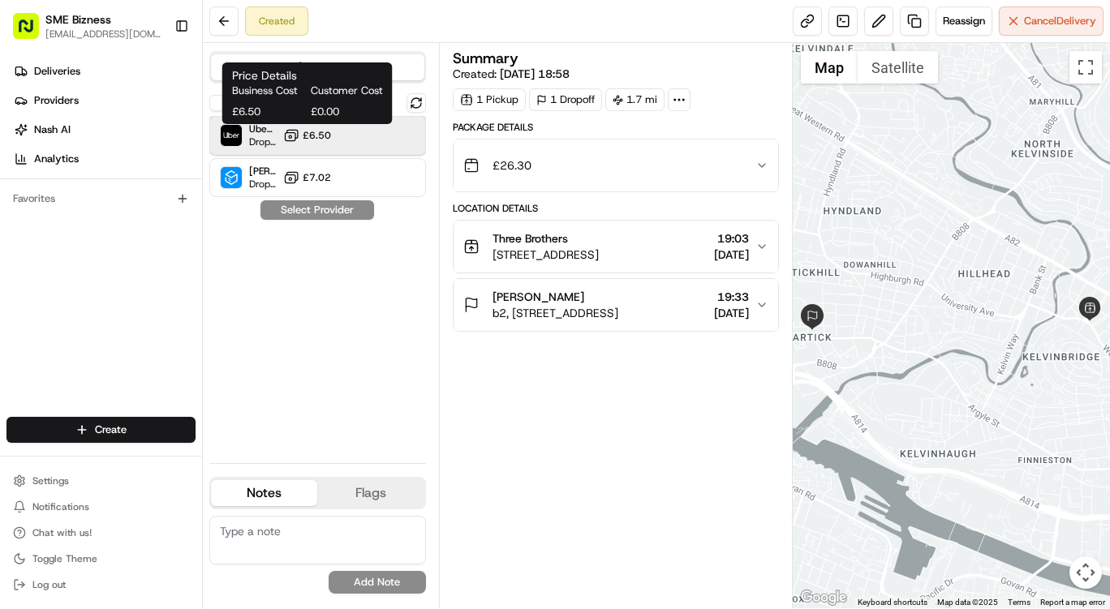
click at [290, 148] on div "Uber UK Dropoff ETA 25 minutes £6.50" at bounding box center [317, 135] width 217 height 39
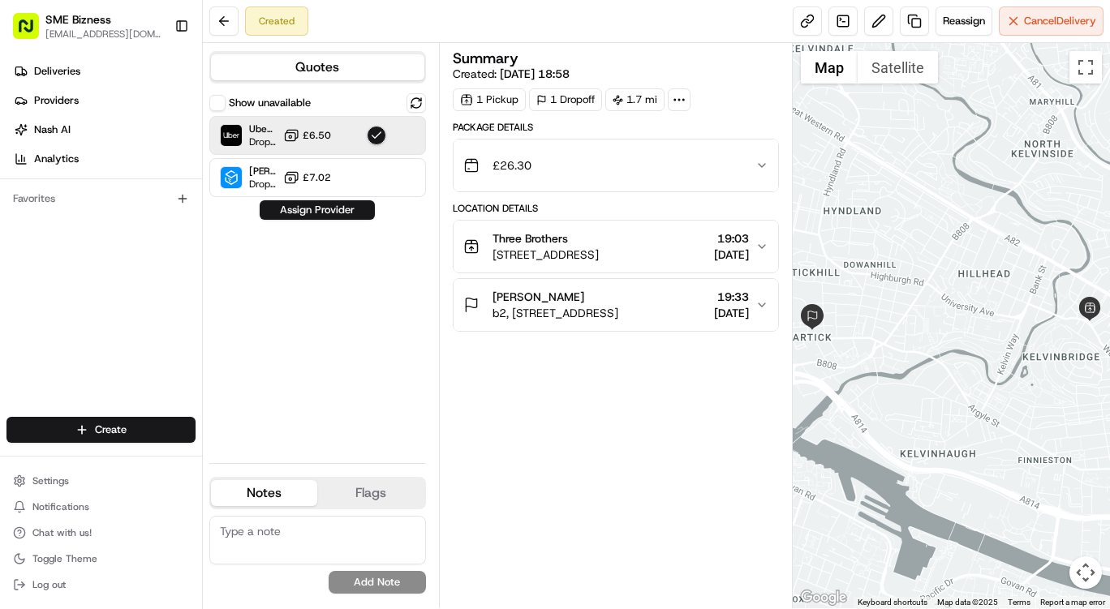
click at [328, 209] on button "Assign Provider" at bounding box center [317, 209] width 115 height 19
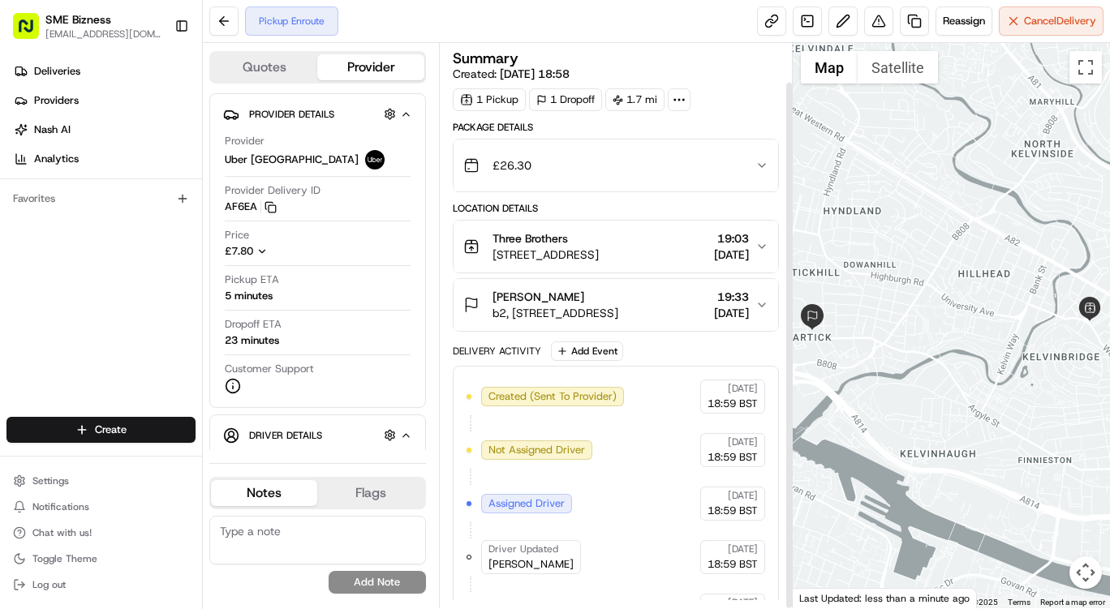
scroll to position [41, 0]
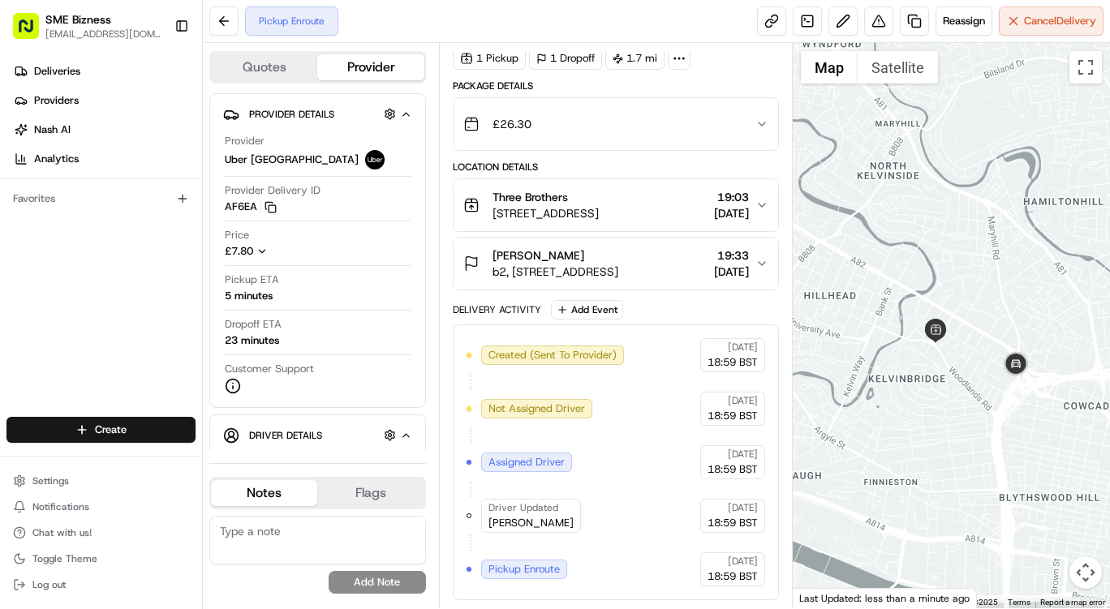
drag, startPoint x: 916, startPoint y: 305, endPoint x: 757, endPoint y: 327, distance: 160.6
click at [757, 327] on div "Quotes Provider Provider Details Hidden ( 2 ) Provider Uber UK Provider Deliver…" at bounding box center [656, 326] width 907 height 566
click at [642, 433] on div "Created (Sent To Provider) [GEOGRAPHIC_DATA] [GEOGRAPHIC_DATA] [DATE] 18:59 BST…" at bounding box center [616, 462] width 299 height 248
click at [518, 557] on div "Created (Sent To Provider) [GEOGRAPHIC_DATA] [GEOGRAPHIC_DATA] [DATE] 18:59 BST…" at bounding box center [616, 462] width 299 height 248
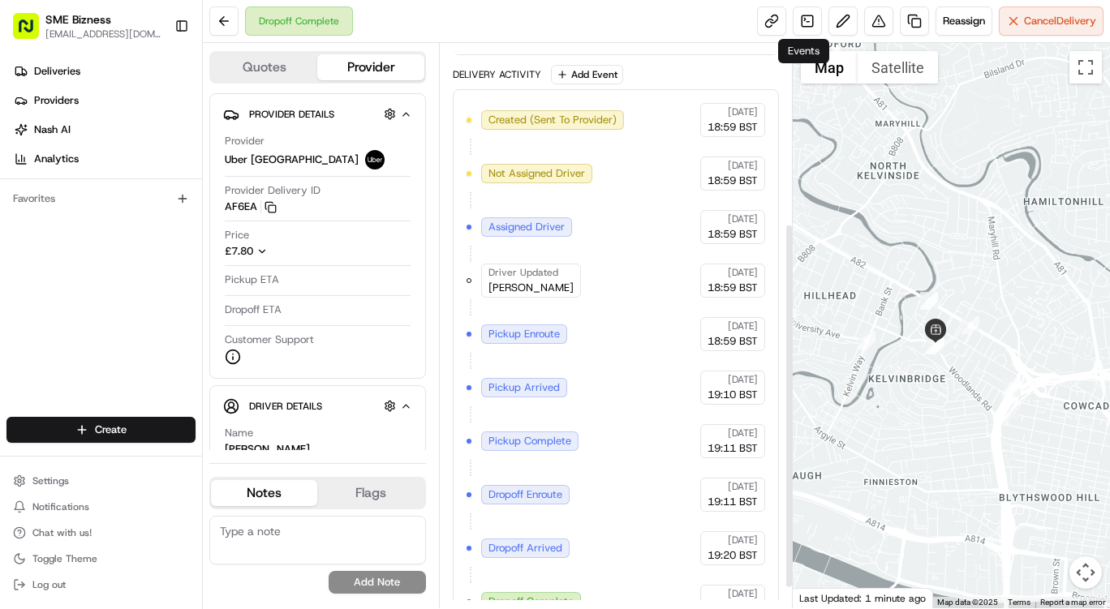
scroll to position [309, 0]
